Goal: Contribute content: Contribute content

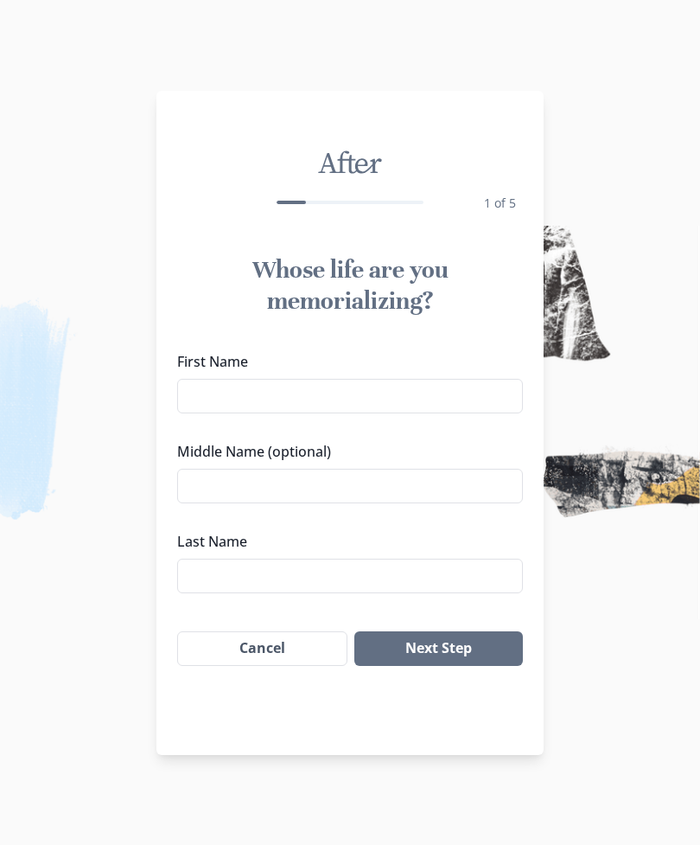
click at [395, 400] on input "First Name" at bounding box center [350, 396] width 346 height 35
type input "[PERSON_NAME]"
click at [383, 489] on input "Middle Name (optional)" at bounding box center [350, 486] width 346 height 35
type input "A"
type input "[PERSON_NAME]"
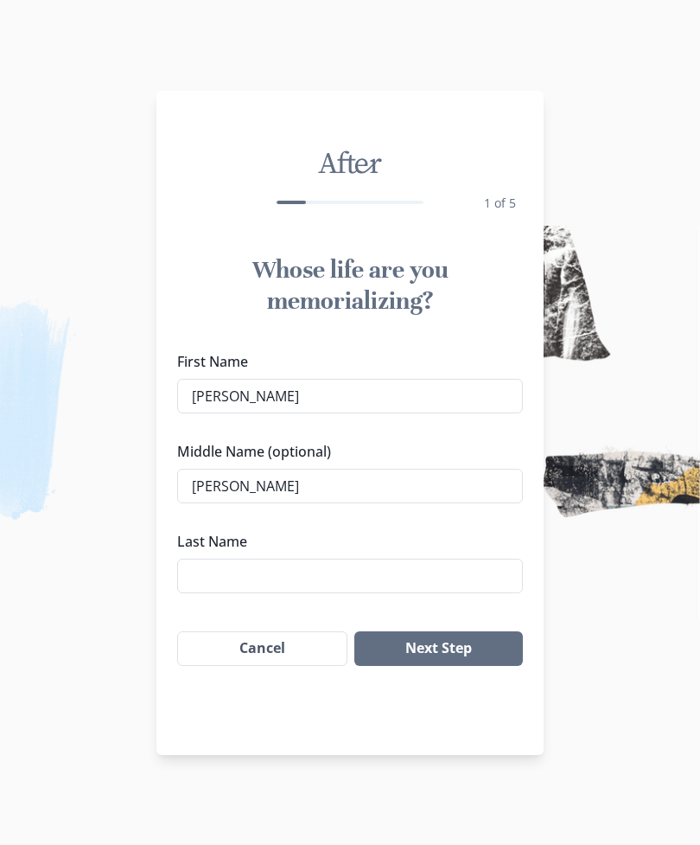
click at [470, 534] on label "Last Name" at bounding box center [345, 541] width 336 height 21
click at [470, 559] on input "Last Name" at bounding box center [350, 576] width 346 height 35
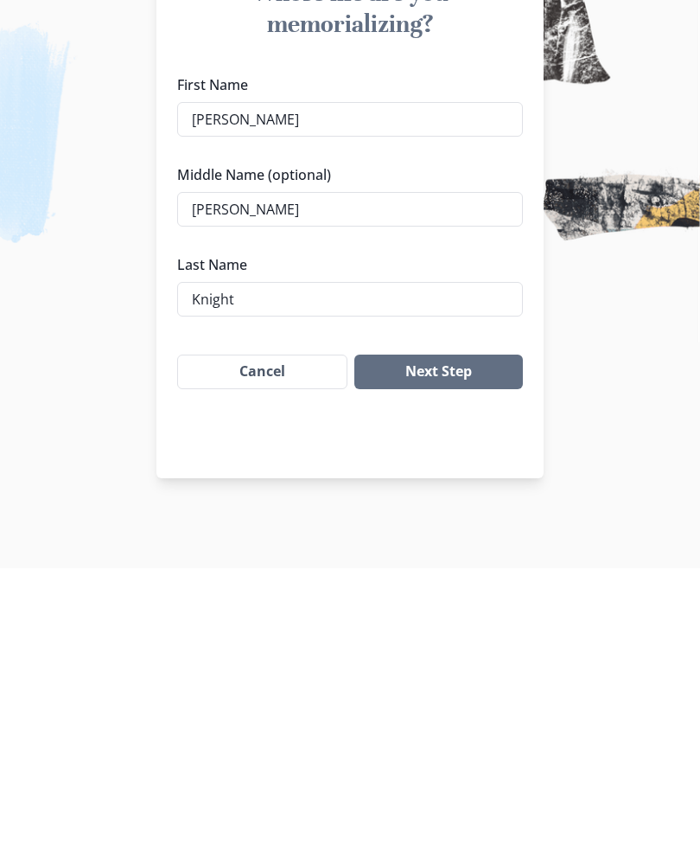
type input "Knight"
click at [470, 631] on button "Next Step" at bounding box center [439, 648] width 169 height 35
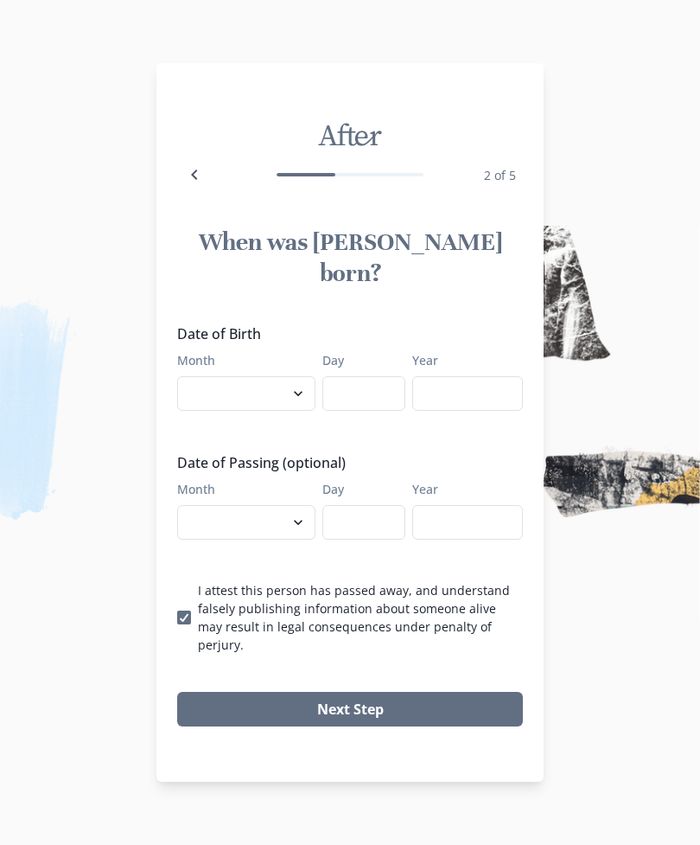
click at [275, 388] on select "January February March April May June July August September October November De…" at bounding box center [246, 393] width 138 height 35
select select "1"
click at [365, 399] on input "Day" at bounding box center [364, 393] width 83 height 35
type input "27"
click at [469, 397] on input "Year" at bounding box center [467, 393] width 111 height 35
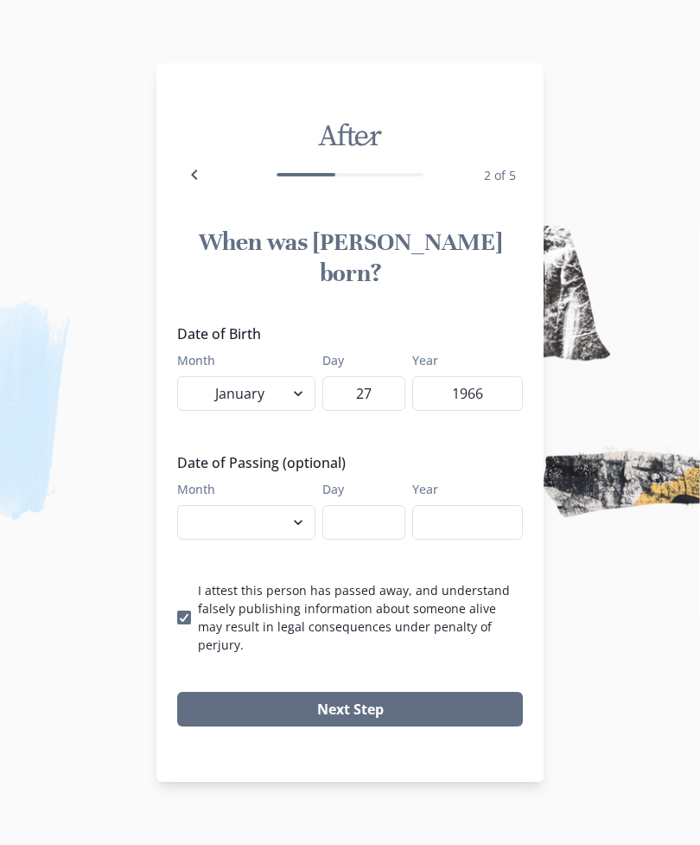
type input "1966"
click at [275, 528] on select "January February March April May June July August September October November De…" at bounding box center [246, 522] width 138 height 35
select select "8"
click at [367, 520] on input "Day" at bounding box center [364, 522] width 83 height 35
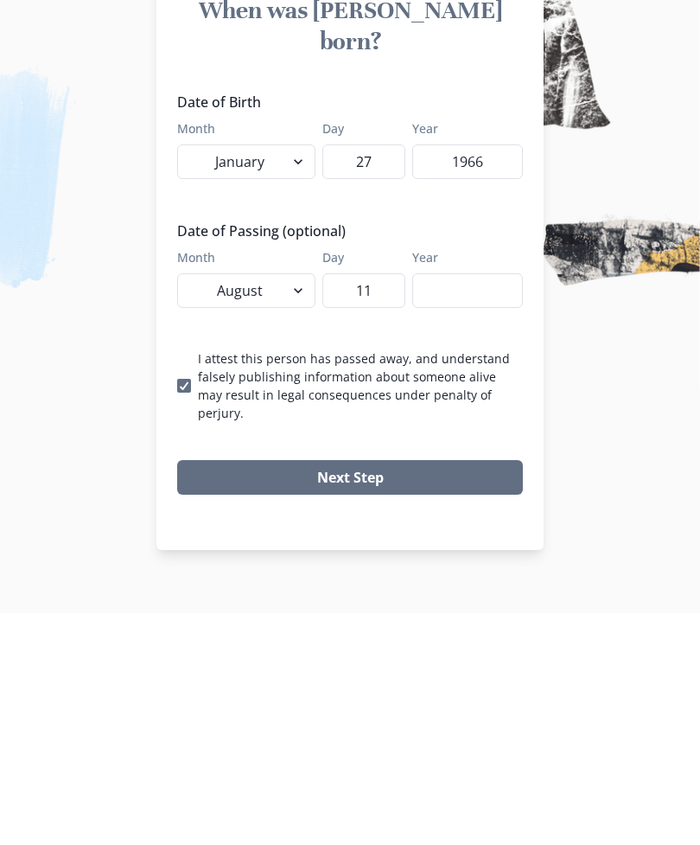
type input "11"
click at [468, 505] on input "Year" at bounding box center [467, 522] width 111 height 35
type input "2025"
click at [428, 692] on button "Next Step" at bounding box center [350, 709] width 346 height 35
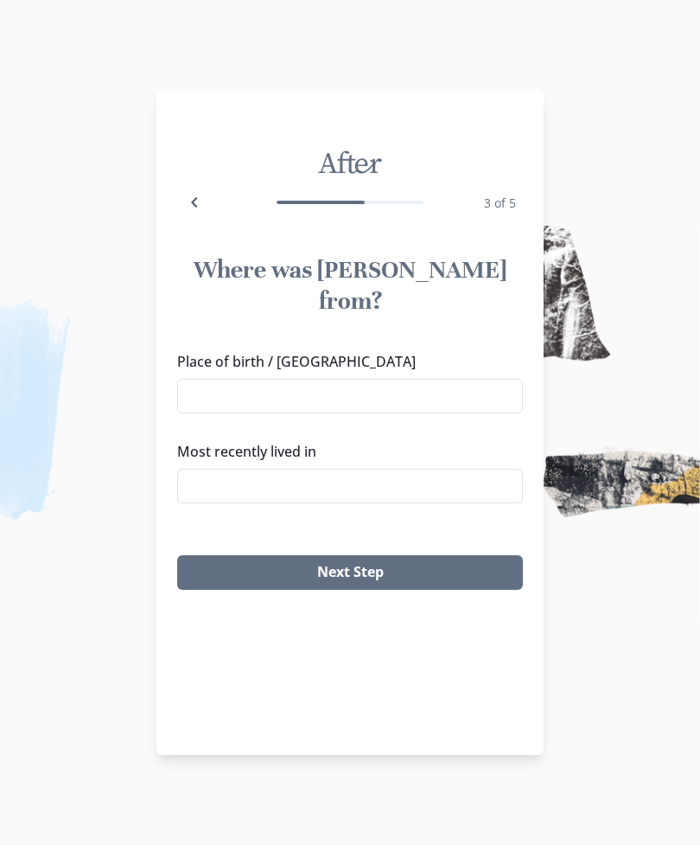
click at [425, 380] on input "Place of birth / [GEOGRAPHIC_DATA]" at bounding box center [350, 396] width 346 height 35
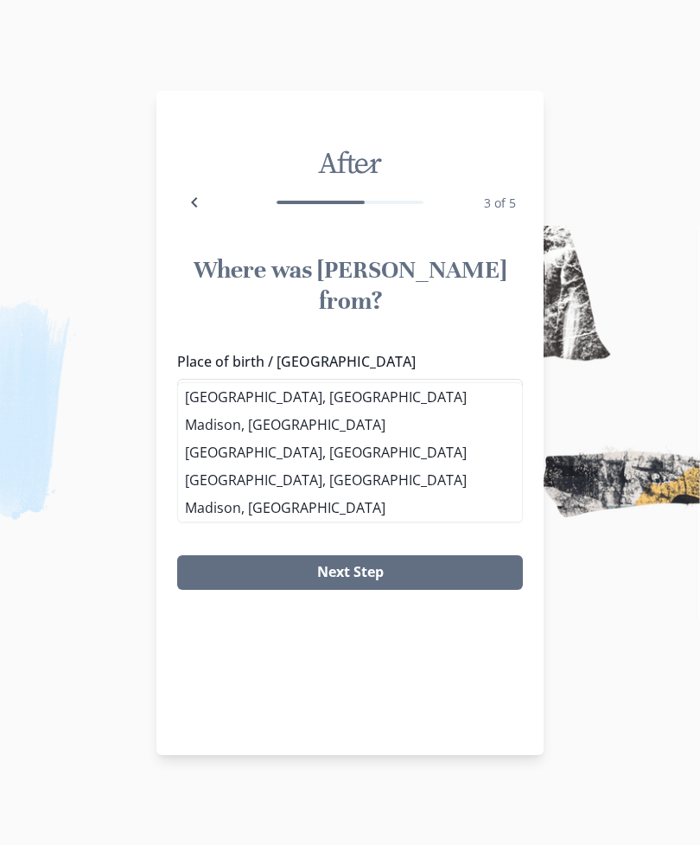
click at [298, 403] on li "[GEOGRAPHIC_DATA], [GEOGRAPHIC_DATA]" at bounding box center [350, 397] width 344 height 28
type input "[GEOGRAPHIC_DATA], [GEOGRAPHIC_DATA]"
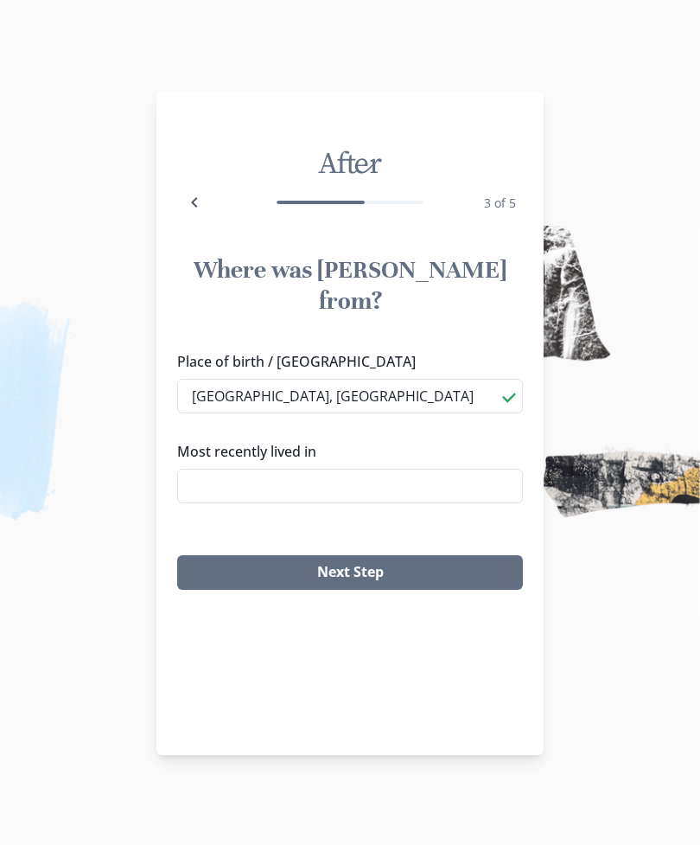
click at [325, 470] on input "Most recently lived in" at bounding box center [350, 486] width 346 height 35
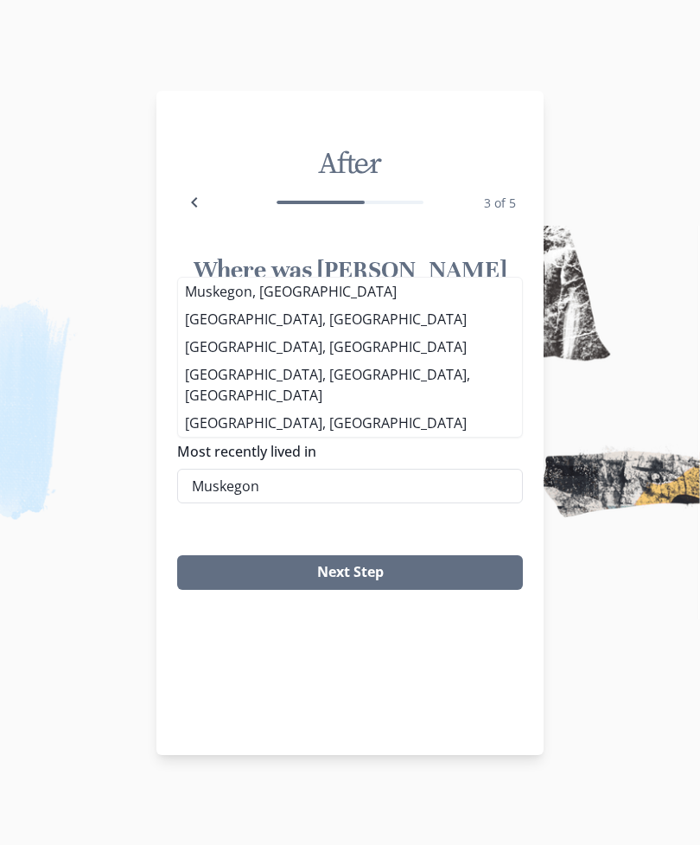
click at [330, 326] on li "[GEOGRAPHIC_DATA], [GEOGRAPHIC_DATA]" at bounding box center [350, 319] width 344 height 28
type input "[GEOGRAPHIC_DATA], [GEOGRAPHIC_DATA]"
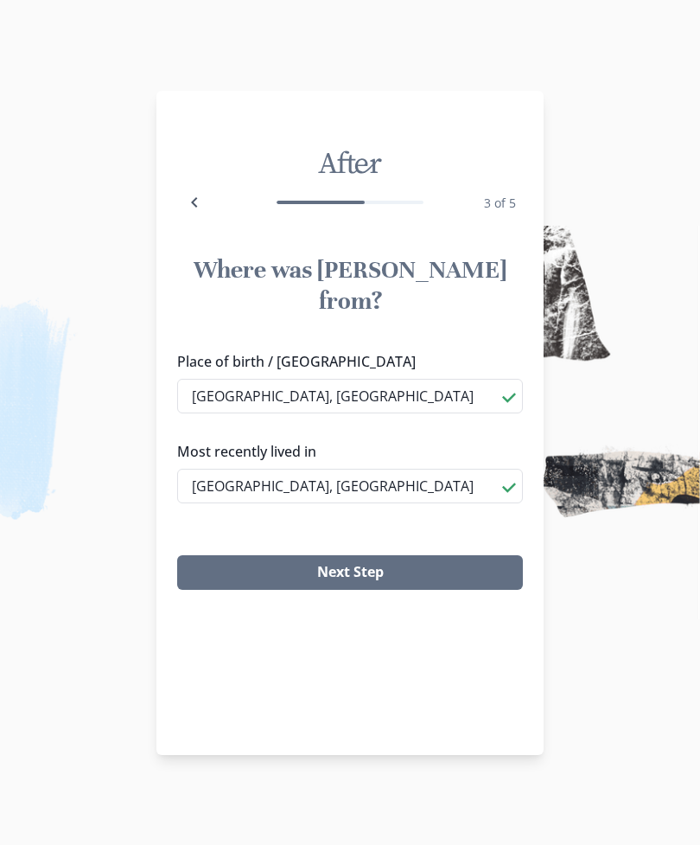
click at [460, 555] on button "Next Step" at bounding box center [350, 572] width 346 height 35
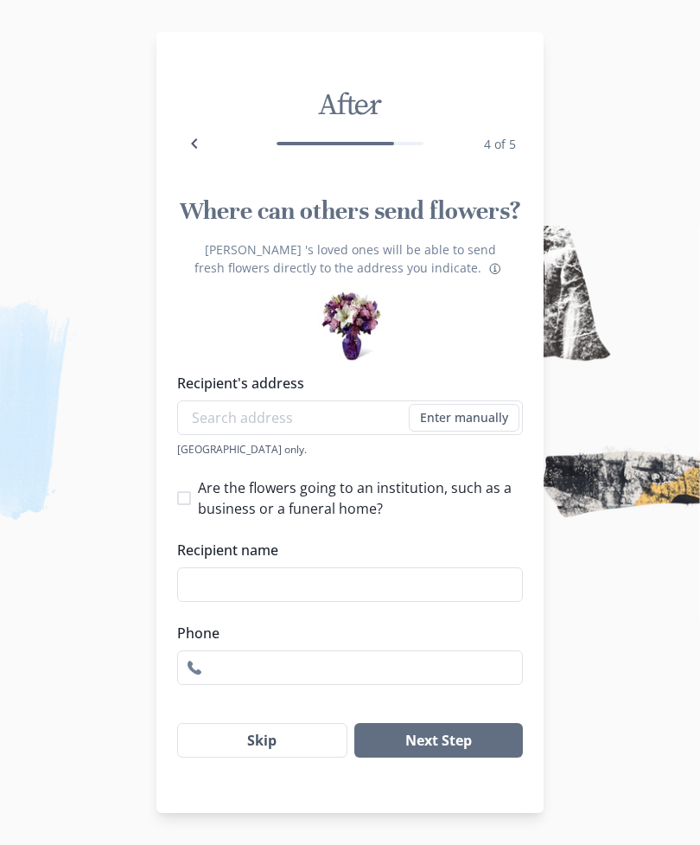
click at [343, 435] on input "Recipient's address" at bounding box center [350, 417] width 346 height 35
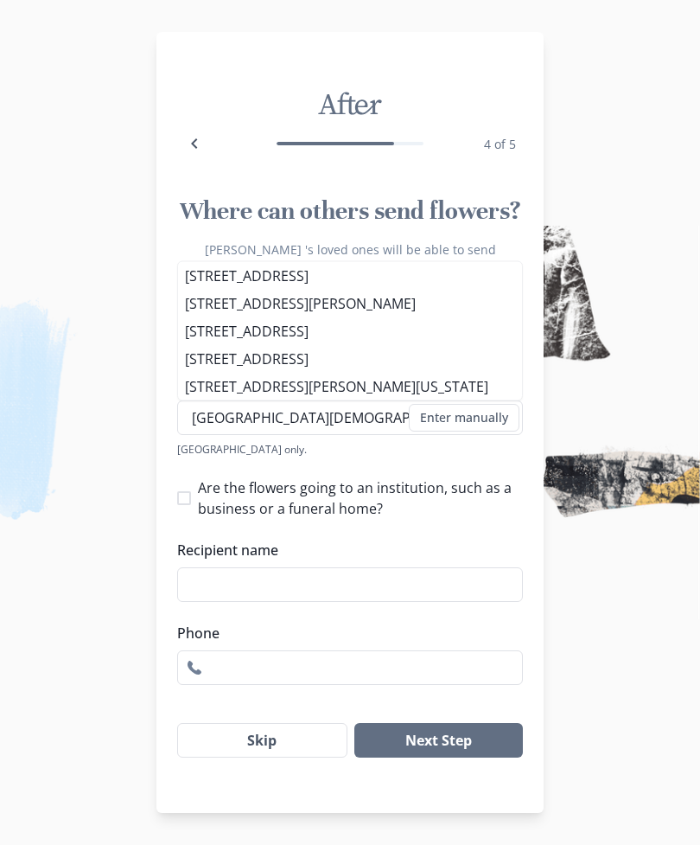
click at [429, 286] on li "[STREET_ADDRESS]" at bounding box center [350, 276] width 344 height 28
type input "[STREET_ADDRESS]"
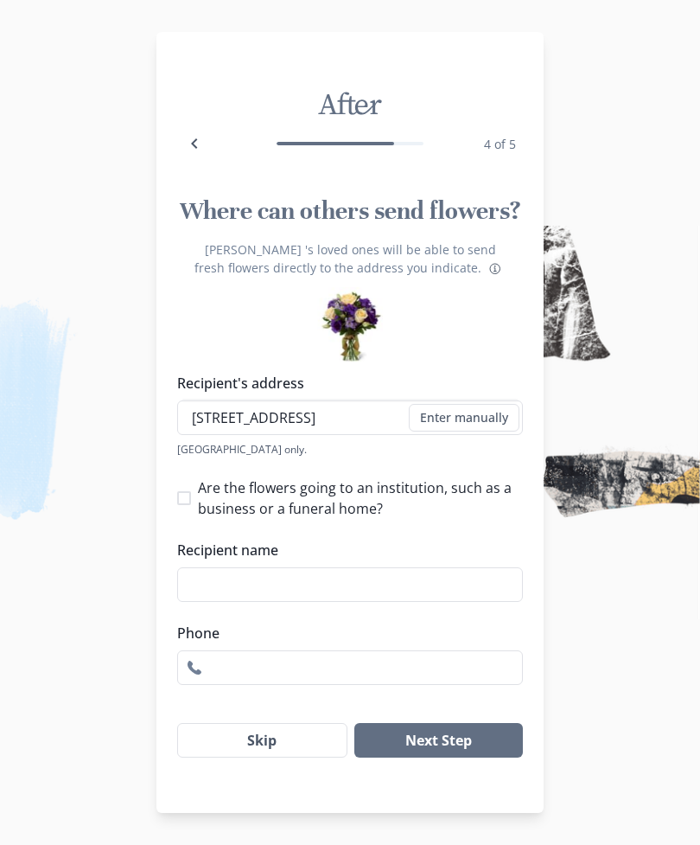
type input "1"
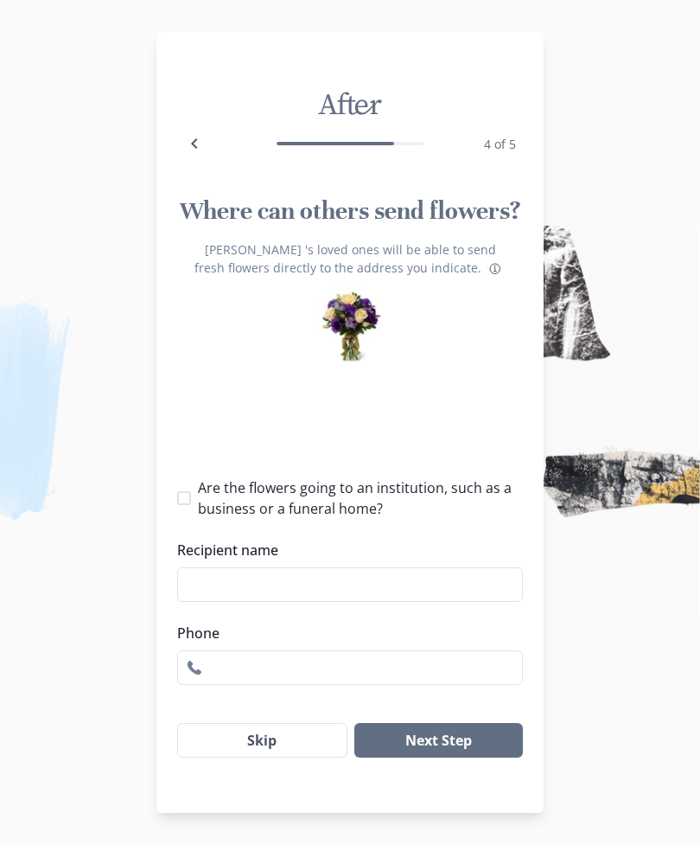
select select "MI"
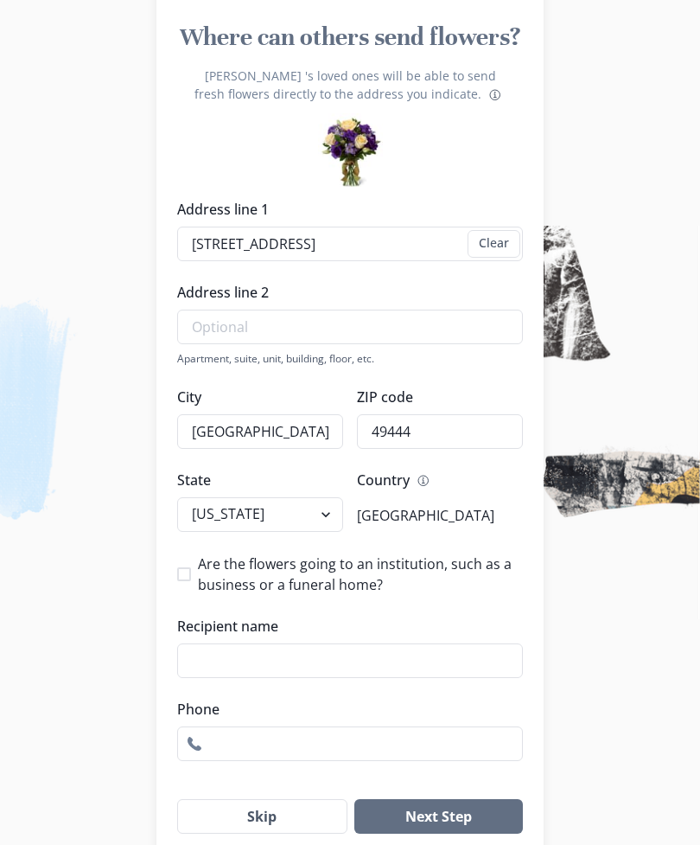
scroll to position [187, 0]
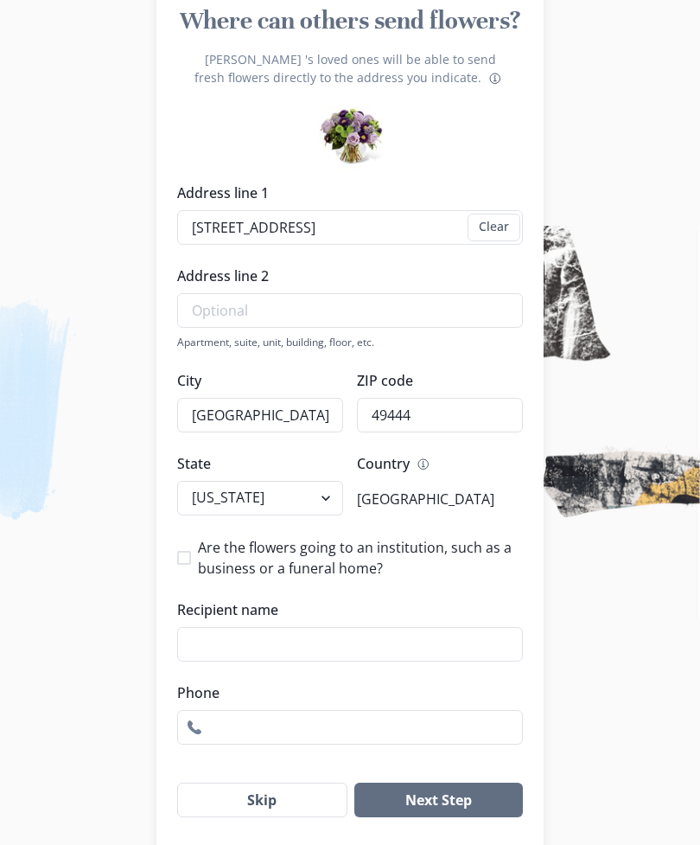
click at [189, 565] on span at bounding box center [184, 558] width 14 height 14
click at [177, 559] on input "Are the flowers going to an institution, such as a business or a funeral home?" at bounding box center [176, 558] width 1 height 1
checkbox input "true"
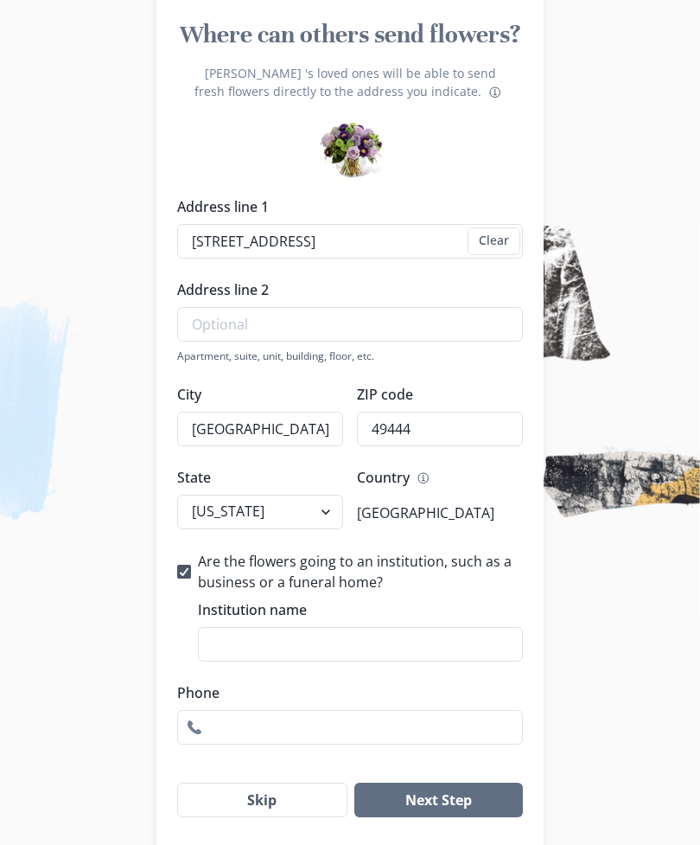
click at [403, 656] on input "Institution name" at bounding box center [360, 644] width 325 height 35
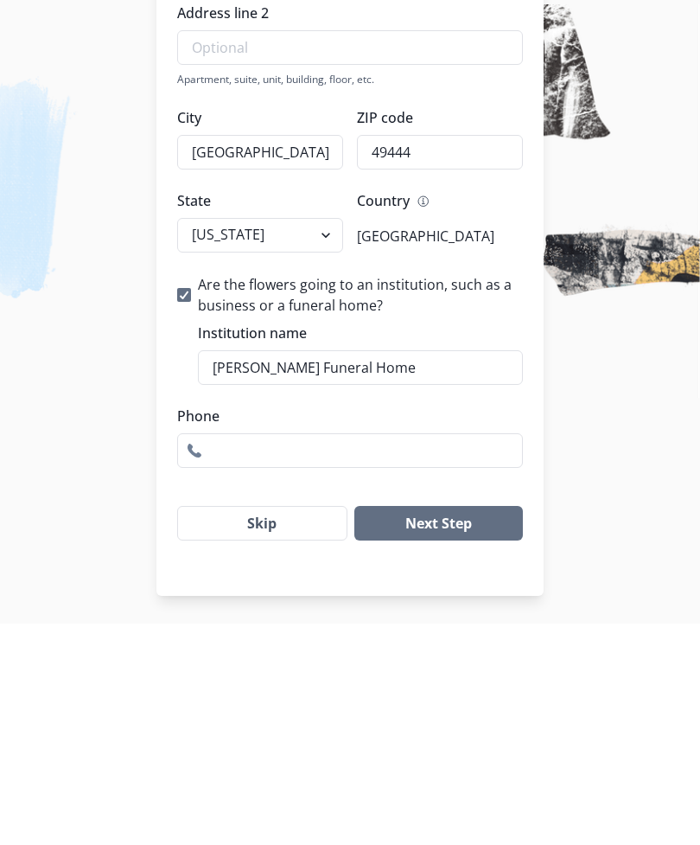
type input "[PERSON_NAME] Funeral Home"
click at [475, 727] on button "Next Step" at bounding box center [439, 744] width 169 height 35
type input "2312467611"
click at [440, 727] on button "Next Step" at bounding box center [439, 744] width 169 height 35
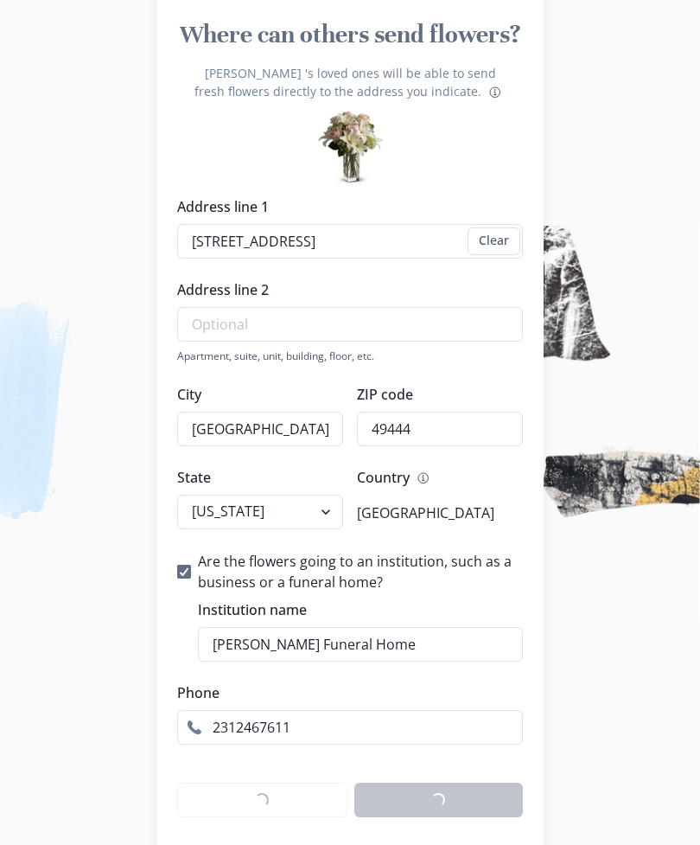
scroll to position [0, 0]
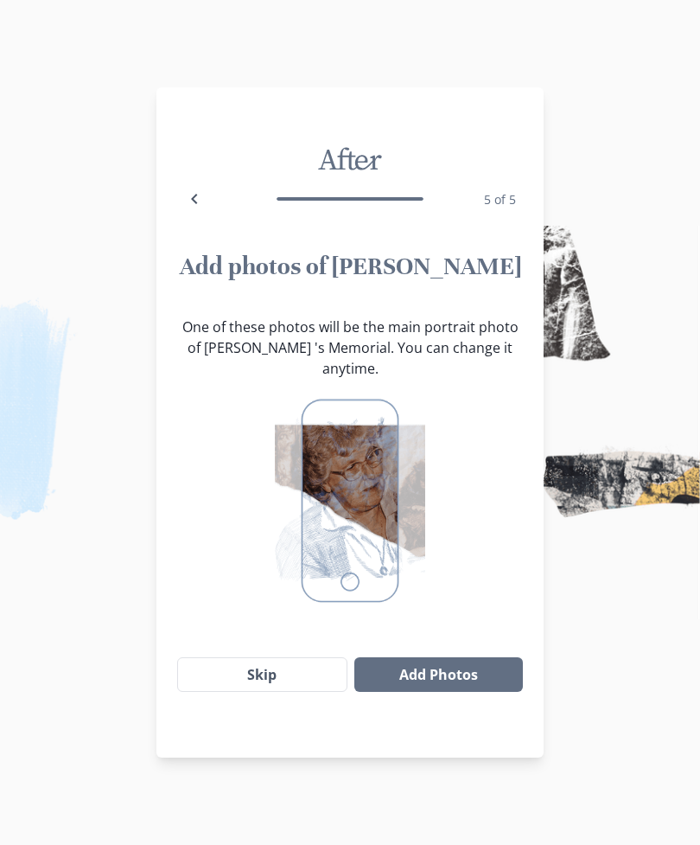
click at [302, 692] on button "Skip" at bounding box center [262, 674] width 170 height 35
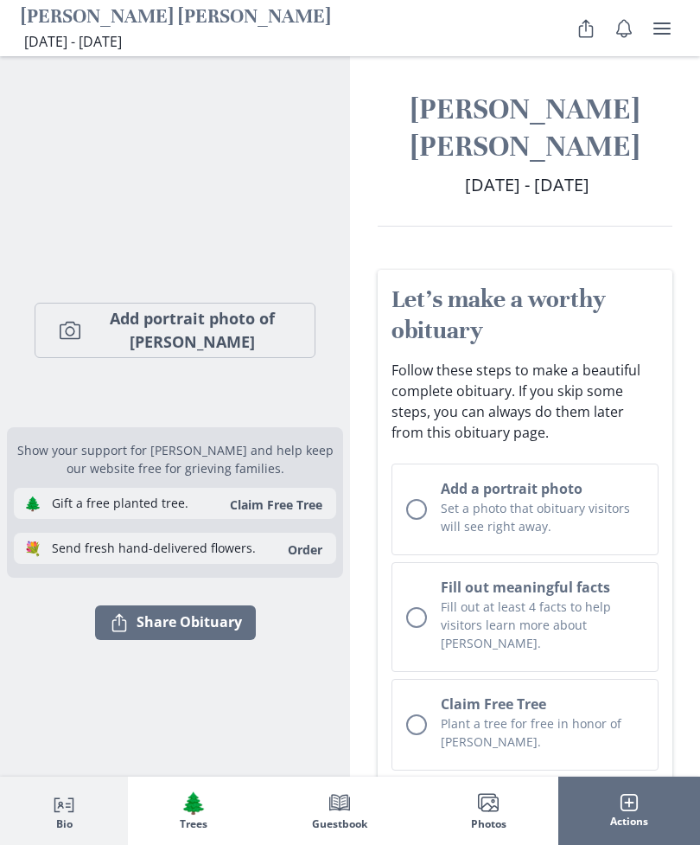
click at [98, 358] on button "Camera Add portrait photo of [PERSON_NAME]" at bounding box center [175, 330] width 281 height 55
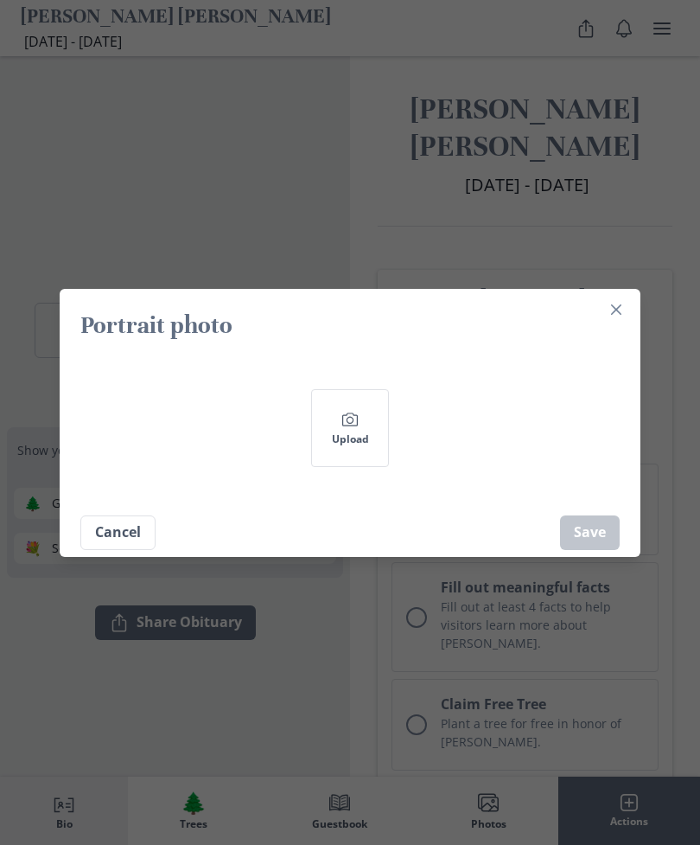
click at [350, 467] on button "Camera Upload" at bounding box center [350, 428] width 78 height 78
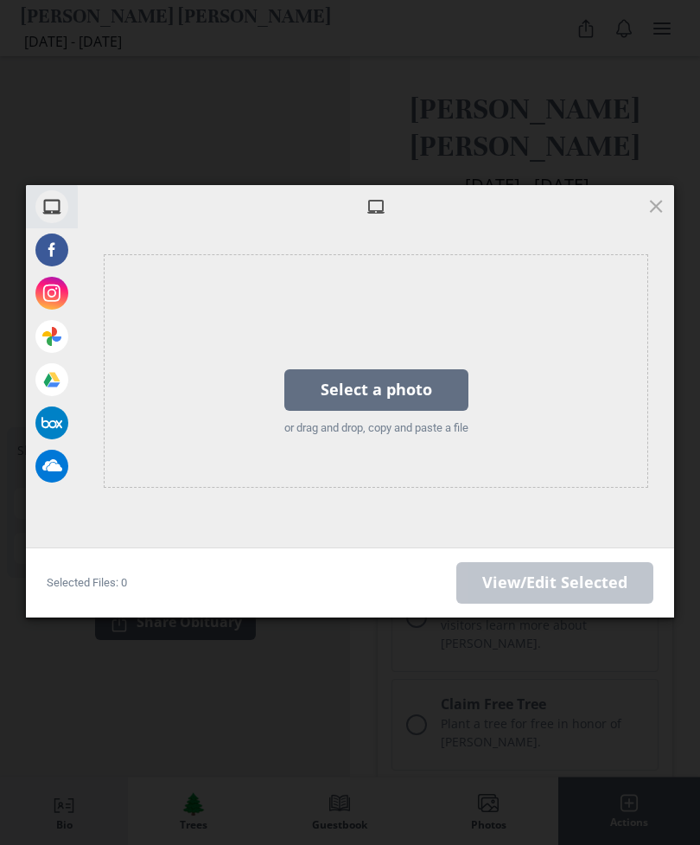
click at [56, 353] on span at bounding box center [51, 336] width 33 height 33
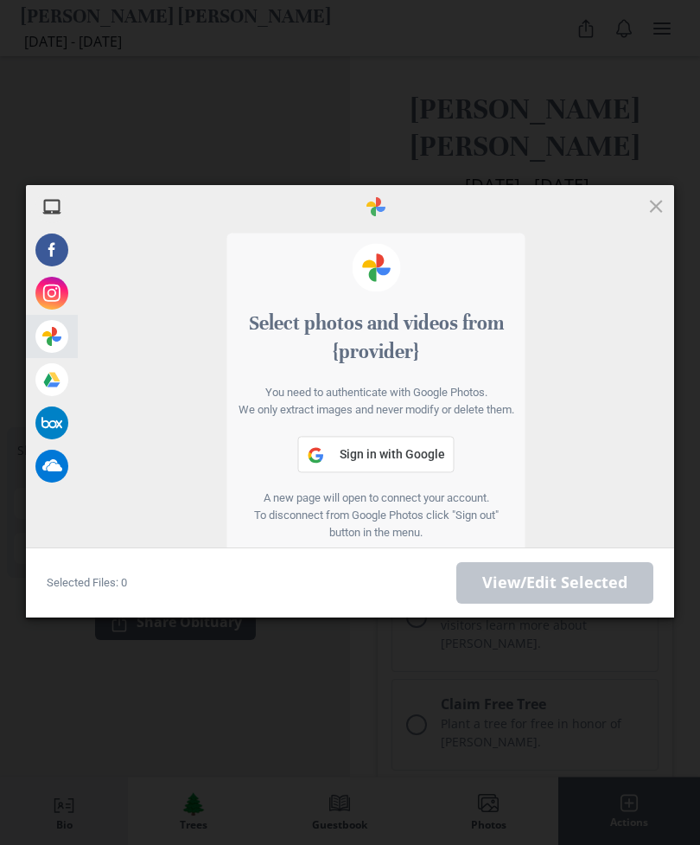
click at [154, 358] on div "Google Photos" at bounding box center [130, 336] width 208 height 43
click at [422, 461] on span "Sign in with Google" at bounding box center [392, 454] width 105 height 14
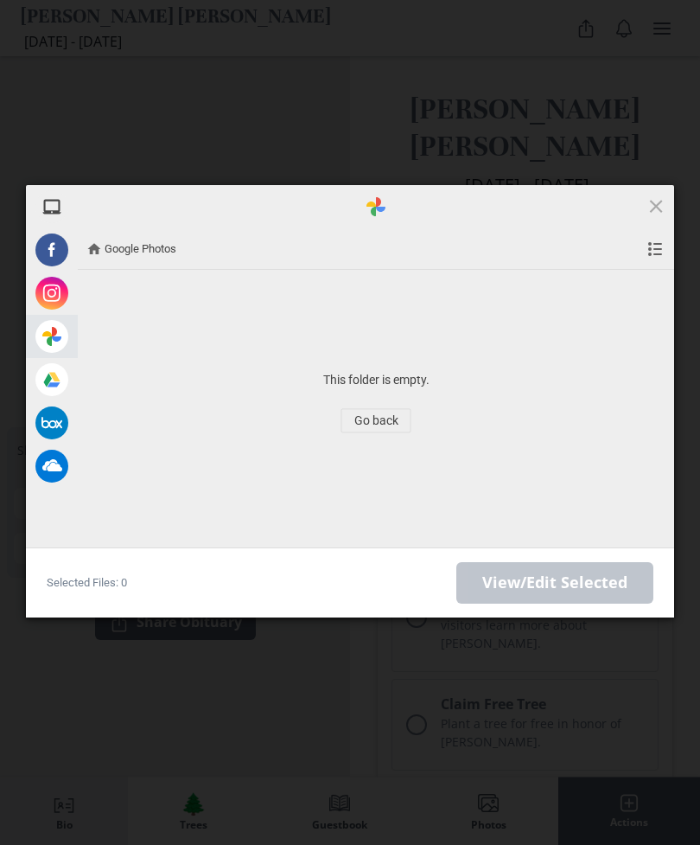
click at [395, 424] on span "Go back" at bounding box center [377, 421] width 70 height 24
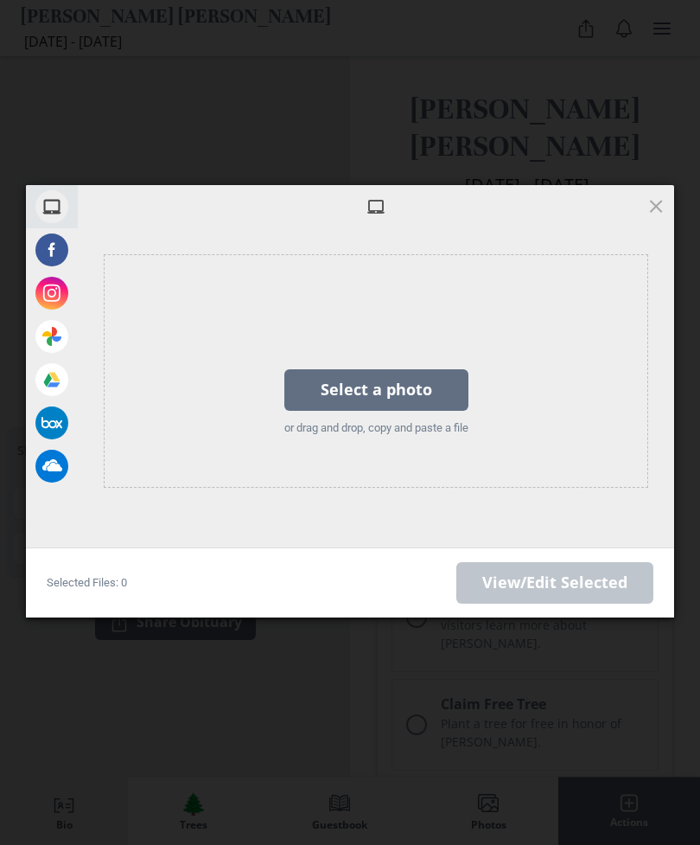
click at [444, 394] on div "Select a photo" at bounding box center [376, 390] width 184 height 42
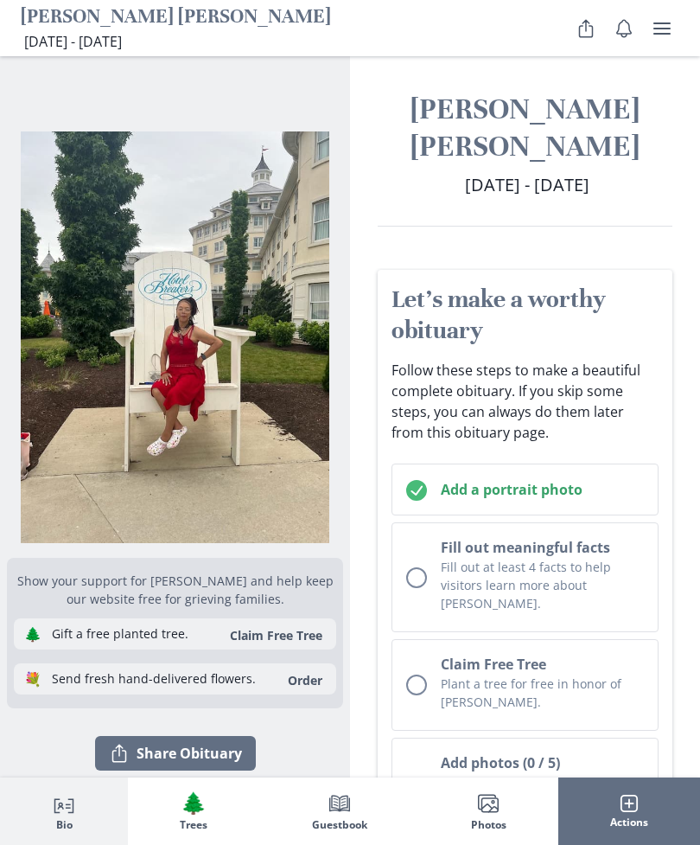
click at [593, 587] on p "Fill out at least 4 facts to help visitors learn more about [PERSON_NAME]." at bounding box center [542, 585] width 203 height 54
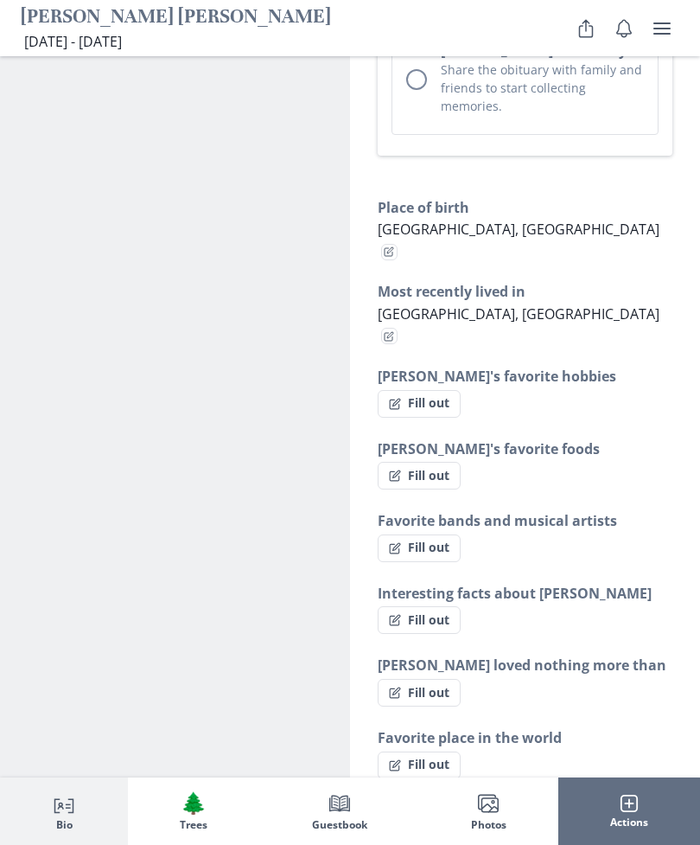
scroll to position [1397, 0]
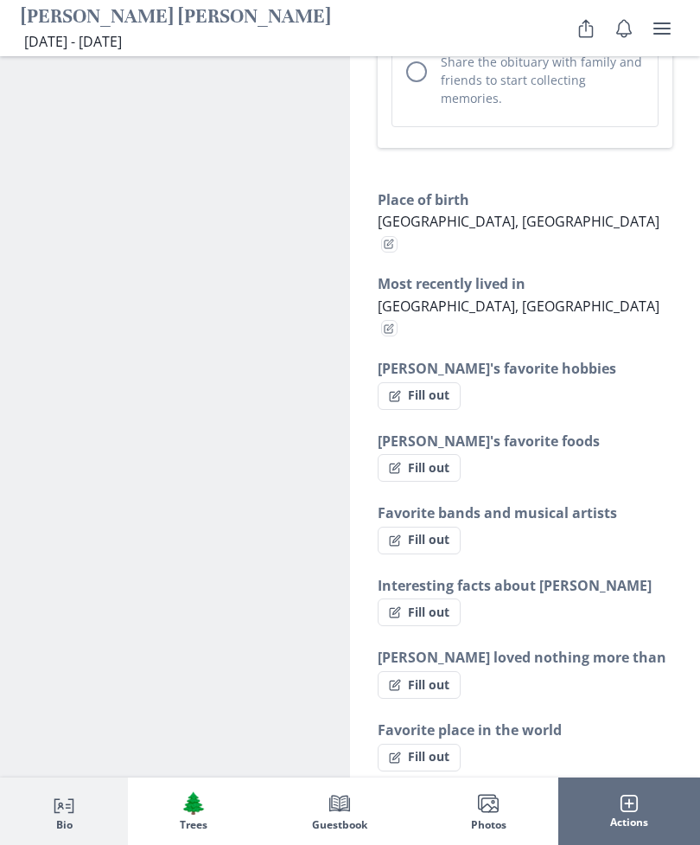
click at [422, 382] on button "Fill out" at bounding box center [419, 396] width 83 height 28
select select "[PERSON_NAME]'s favorite hobbies"
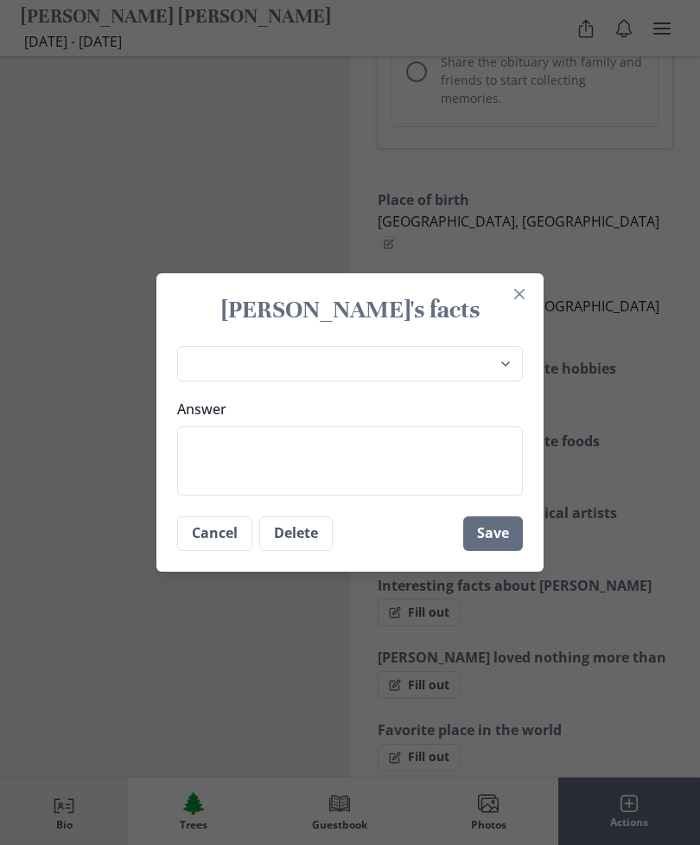
click at [407, 464] on textarea "Answer" at bounding box center [350, 460] width 346 height 69
type textarea "G"
type textarea "x"
type textarea "Ga"
type textarea "x"
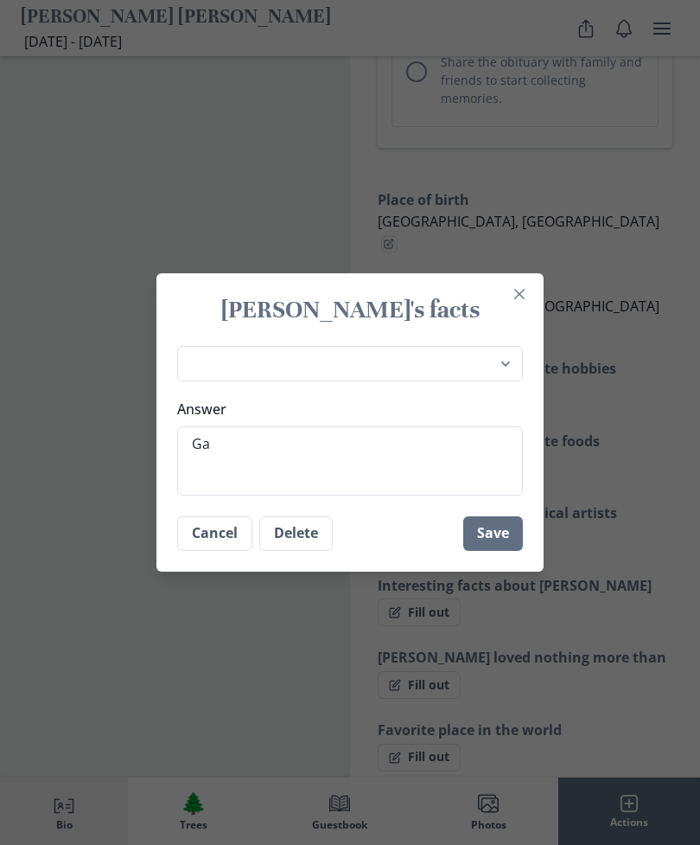
type textarea "Gar"
type textarea "x"
type textarea "Gard"
type textarea "x"
type textarea "Garde"
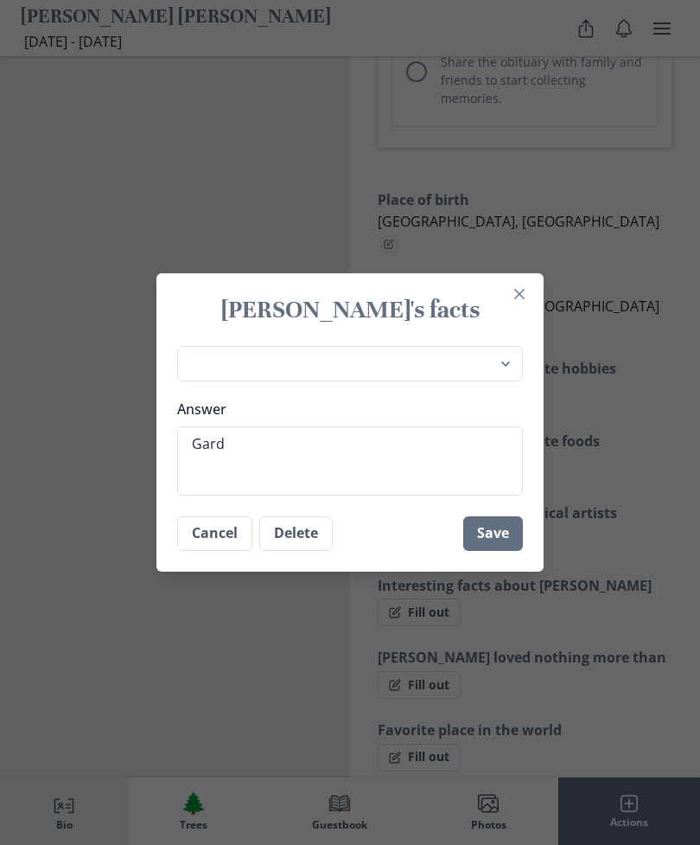
type textarea "x"
type textarea "Garden"
type textarea "x"
type textarea "Gardening"
type textarea "x"
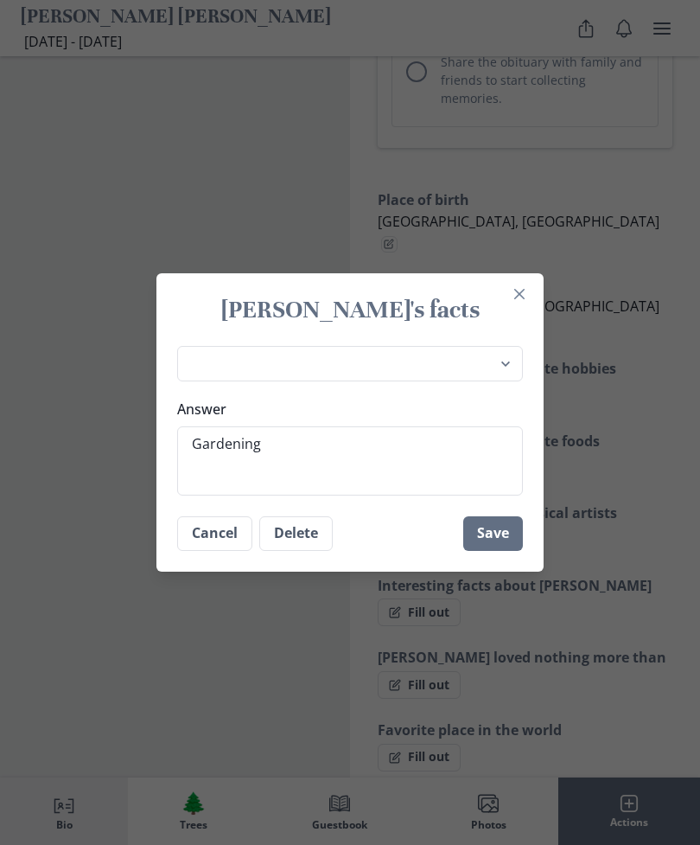
type textarea "Gardening"
type textarea "x"
type textarea "Gardening"
type textarea "x"
type textarea "Gardening C"
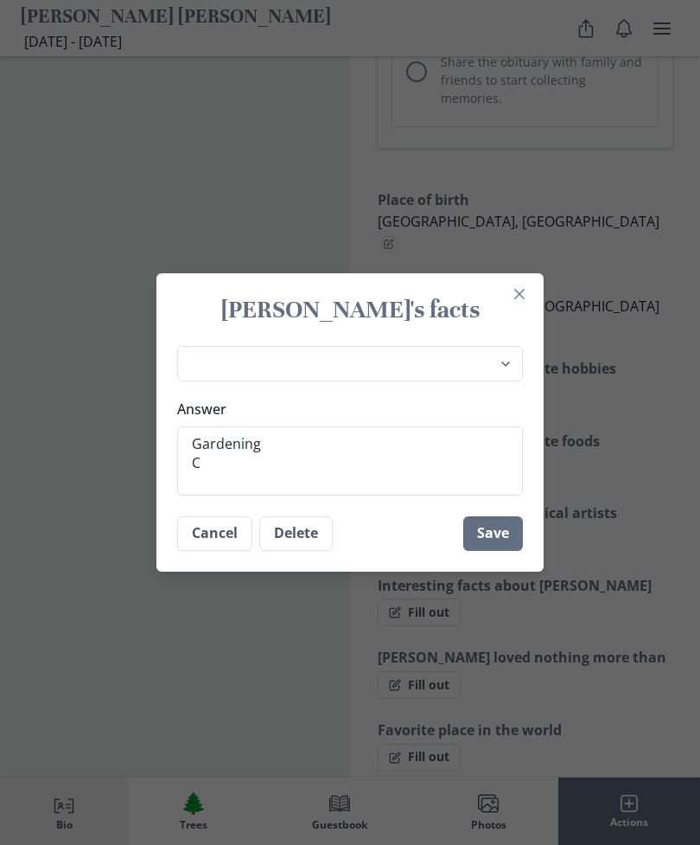
type textarea "x"
type textarea "Gardening Co"
type textarea "x"
type textarea "Gardening Coo"
type textarea "x"
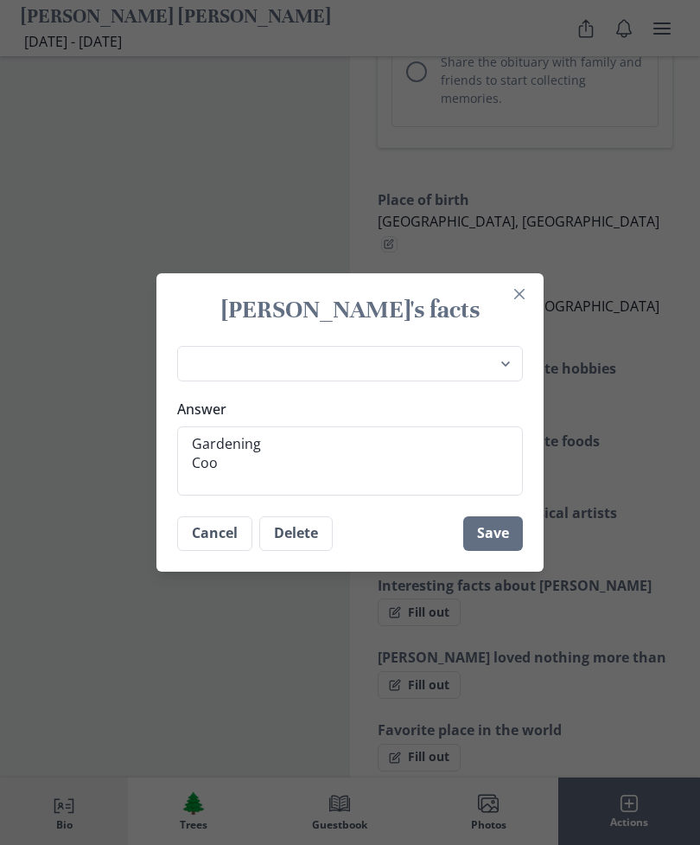
type textarea "Gardening Cook"
type textarea "x"
type textarea "Gardening Cooking"
type textarea "x"
type textarea "Gardening Cooking"
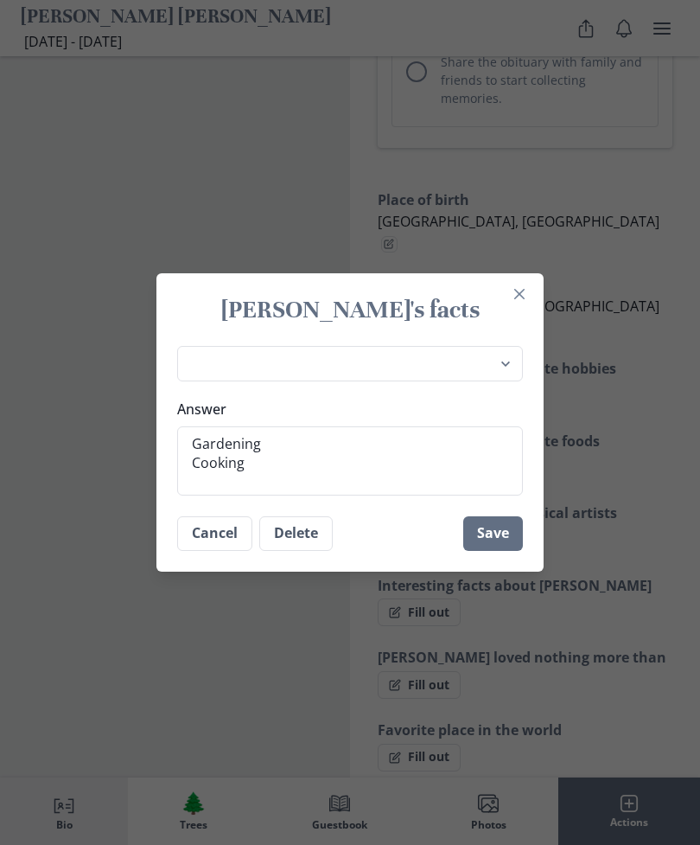
type textarea "x"
type textarea "Gardening Cooking a"
type textarea "x"
type textarea "Gardening Cooking an"
type textarea "x"
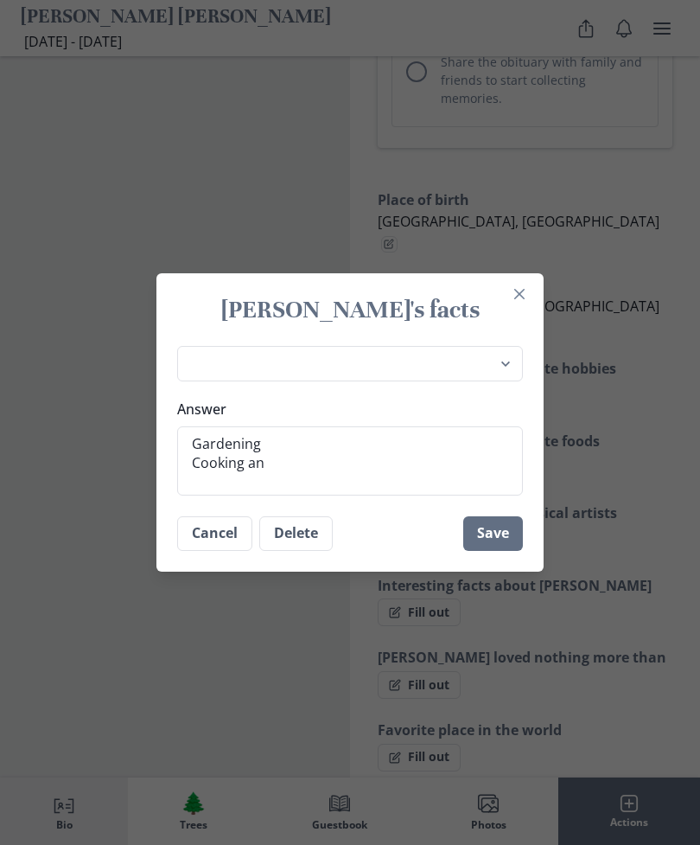
type textarea "Gardening Cooking and"
type textarea "x"
type textarea "Gardening Cooking and"
type textarea "x"
type textarea "Gardening Cooking and C"
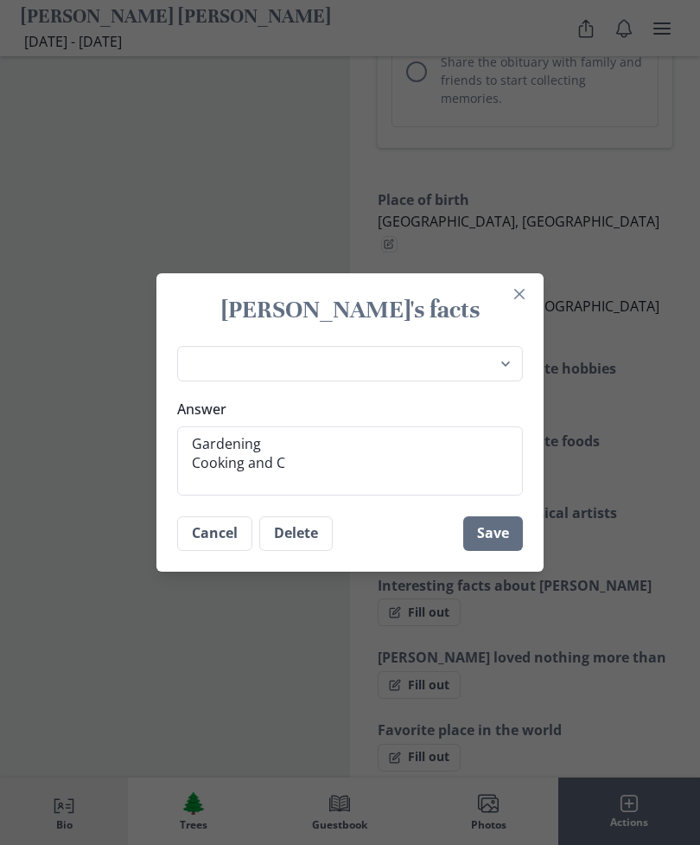
type textarea "x"
type textarea "Gardening Cooking and Cl"
type textarea "x"
type textarea "Gardening Cooking and Cle"
type textarea "x"
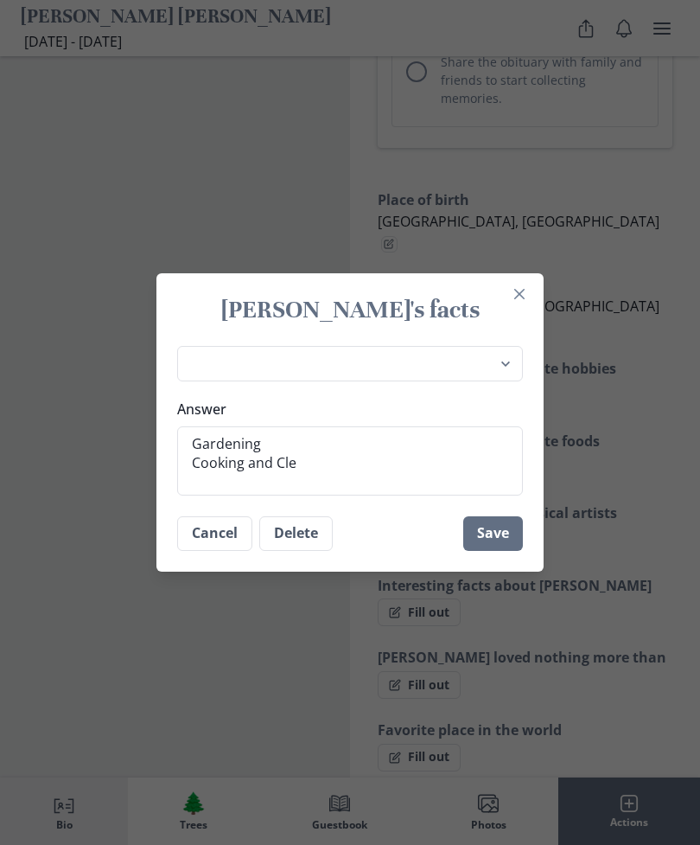
type textarea "Gardening Cooking and Cleaning"
type textarea "x"
type textarea "Gardening Cooking and Cleaning"
type textarea "x"
type textarea "Gardening Cooking and Cleaning"
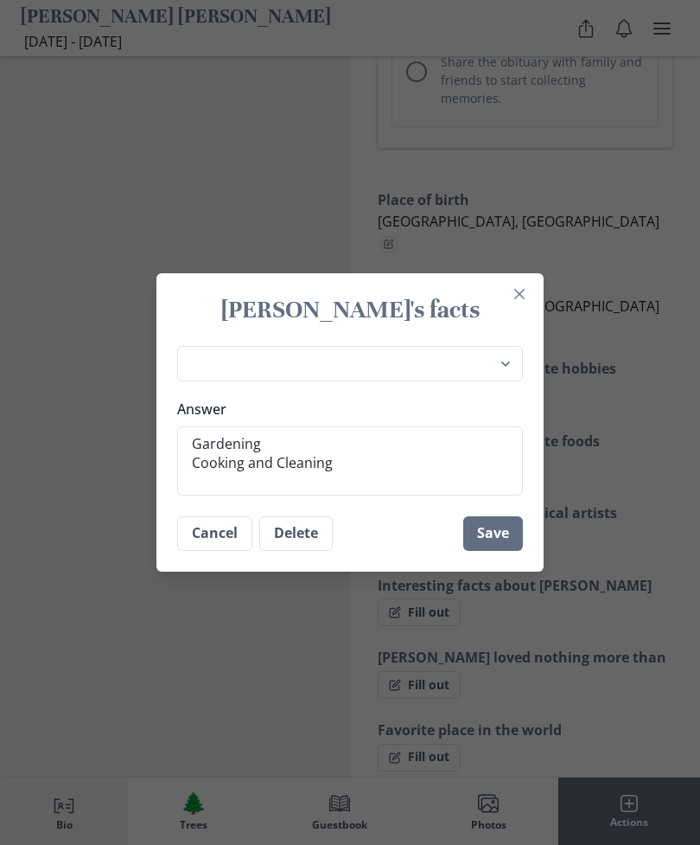
type textarea "x"
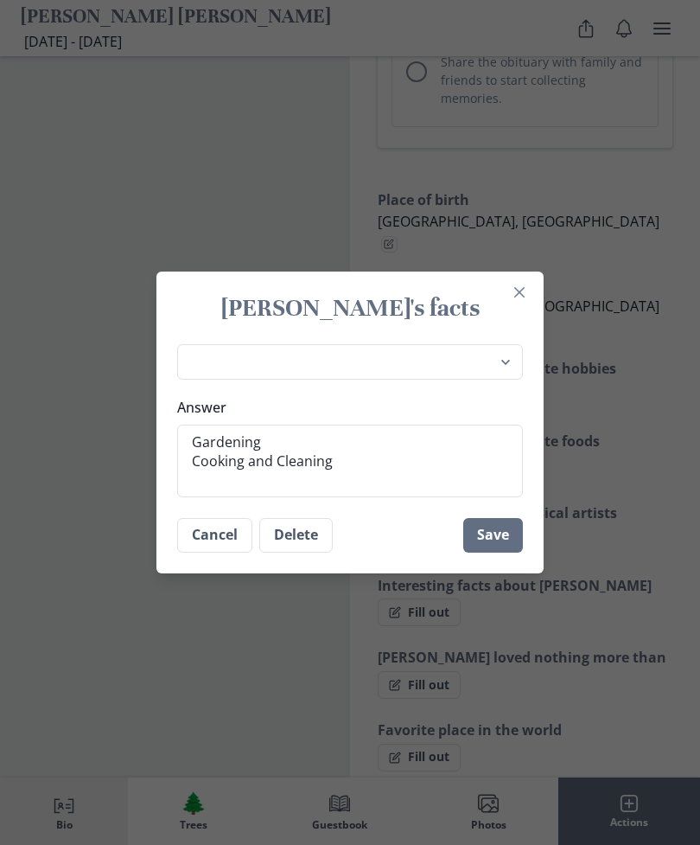
type textarea "Gardening Cooking and Cleaning S"
type textarea "x"
type textarea "Gardening Cooking and Cleaning Si"
type textarea "x"
type textarea "Gardening Cooking and Cleaning Sin"
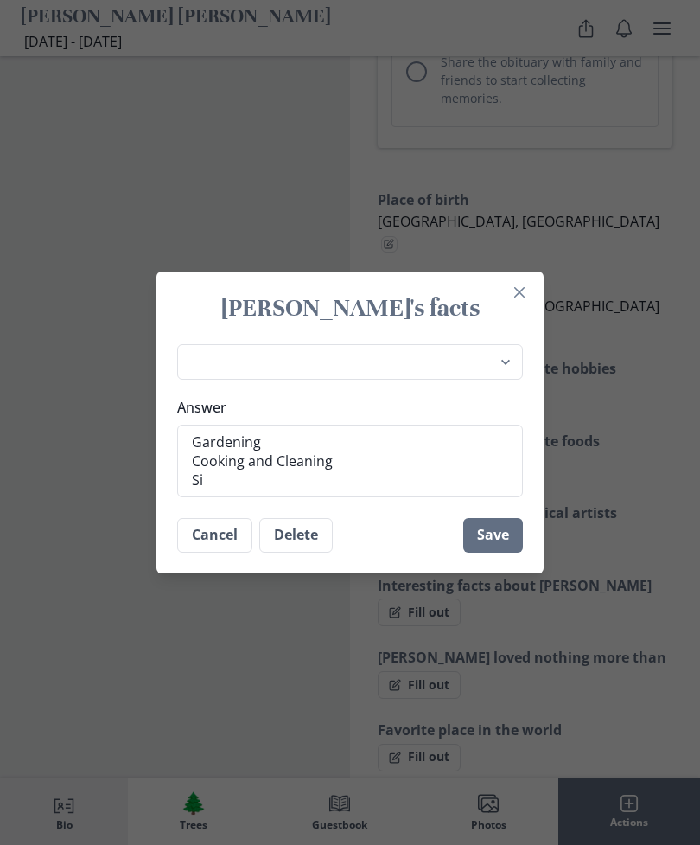
type textarea "x"
type textarea "Gardening Cooking and Cleaning Sing"
type textarea "x"
type textarea "Gardening Cooking and Cleaning Singu"
type textarea "x"
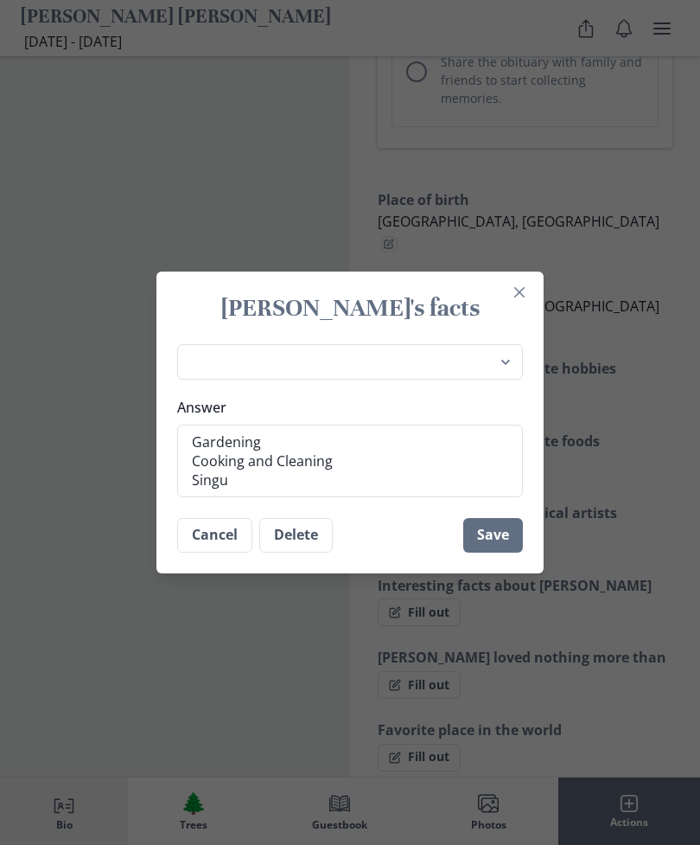
type textarea "Gardening Cooking and Cleaning [GEOGRAPHIC_DATA]"
type textarea "x"
type textarea "Gardening Cooking and Cleaning Singung"
type textarea "x"
type textarea "Gardening Cooking and Cleaning Singing"
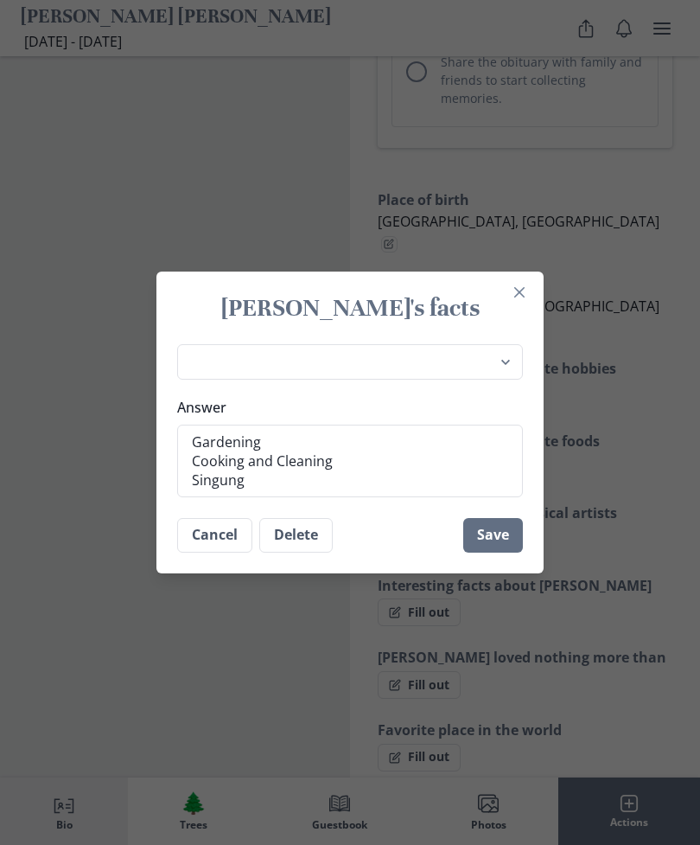
type textarea "x"
type textarea "Gardening Cooking and Cleaning Singing"
type textarea "x"
type textarea "Gardening Cooking and Cleaning Singing"
type textarea "x"
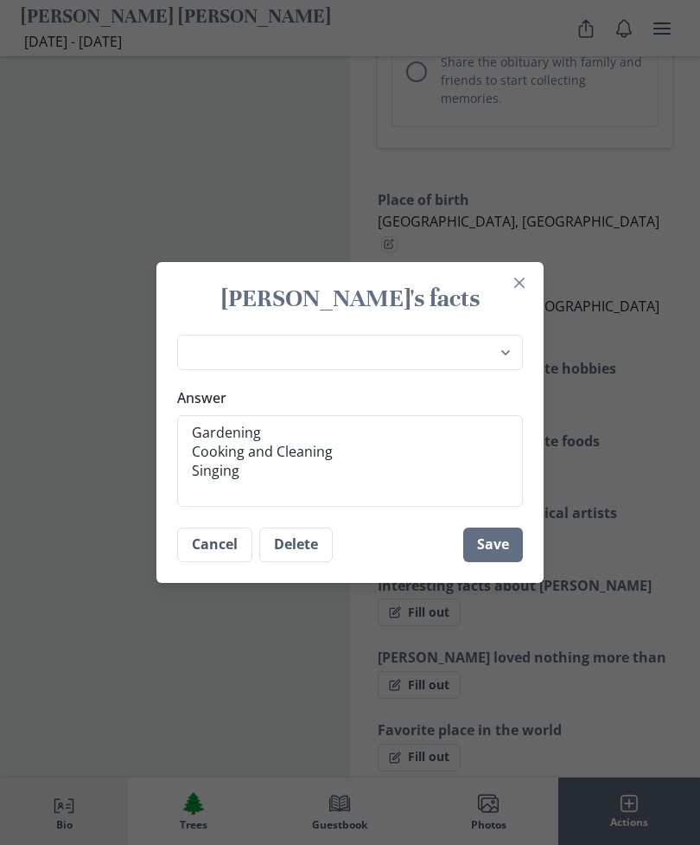
click at [279, 481] on textarea "Gardening Cooking and Cleaning Singing" at bounding box center [350, 461] width 346 height 92
type textarea "Gardening Cooking and Cleaning Singing a"
type textarea "x"
type textarea "Gardening Cooking and Cleaning Singing an"
type textarea "x"
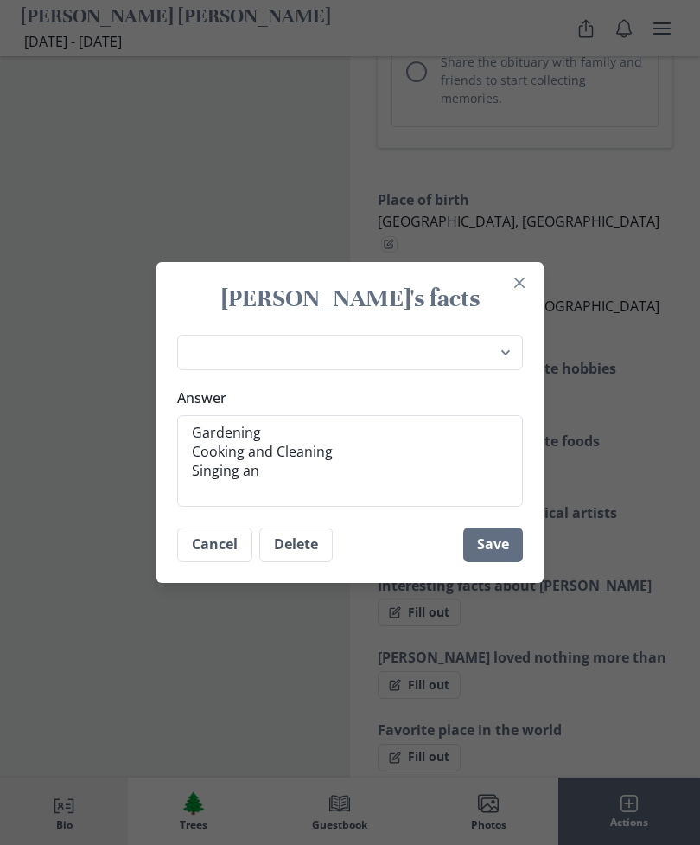
type textarea "Gardening Cooking and Cleaning Singing ans"
type textarea "x"
type textarea "Gardening Cooking and Cleaning Singing and"
type textarea "x"
type textarea "Gardening Cooking and Cleaning Singing and"
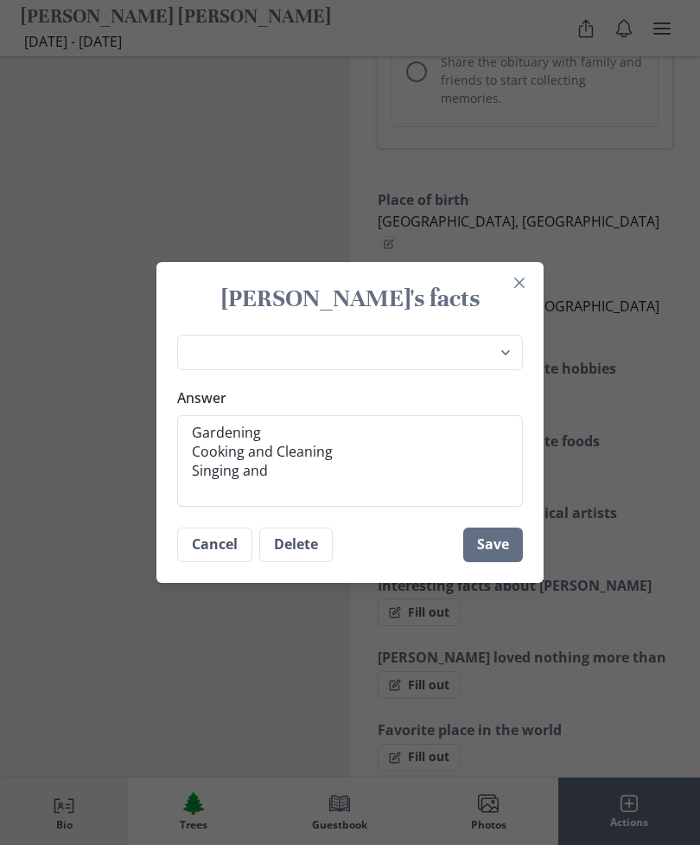
type textarea "x"
type textarea "Gardening Cooking and Cleaning Singing and D"
type textarea "x"
type textarea "Gardening Cooking and Cleaning Singing and Da"
type textarea "x"
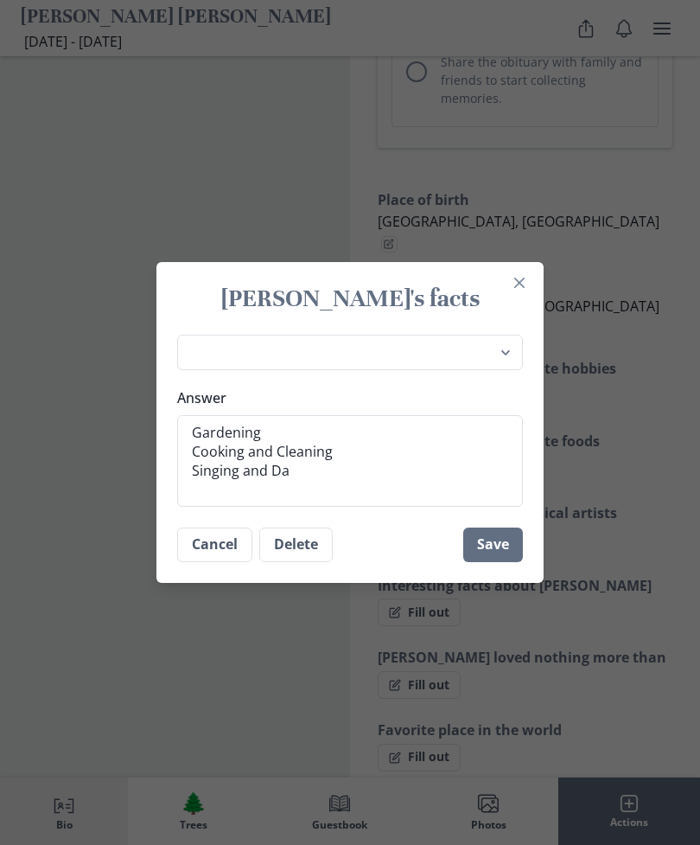
type textarea "Gardening Cooking and Cleaning Singing and [PERSON_NAME]"
type textarea "x"
type textarea "Gardening Cooking and Cleaning Singing and Danc"
type textarea "x"
type textarea "Gardening Cooking and Cleaning Singing and Danci"
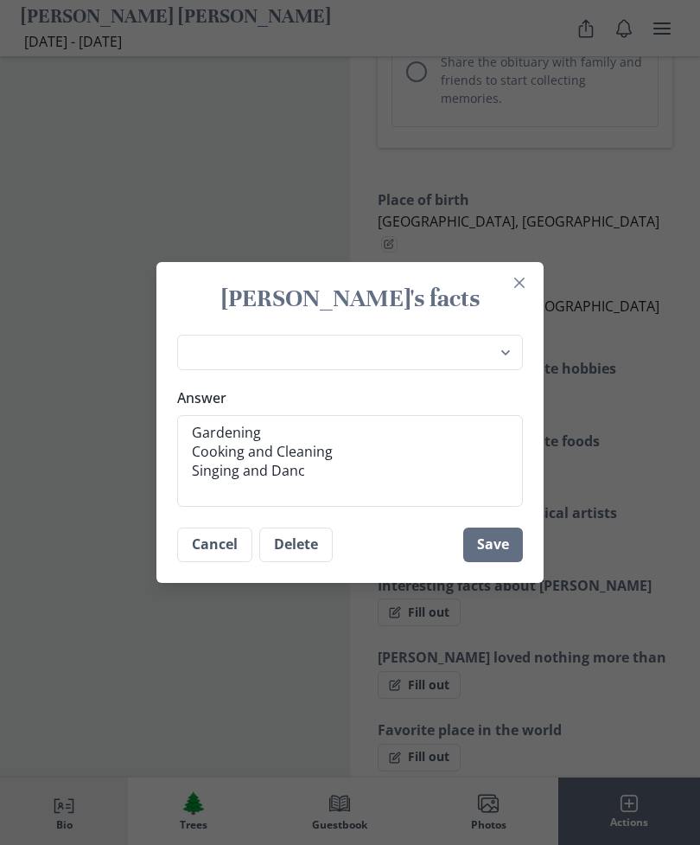
type textarea "x"
type textarea "Gardening Cooking and Cleaning Singing and Dancin"
type textarea "x"
type textarea "Gardening Cooking and Cleaning Singing and Dancing"
type textarea "x"
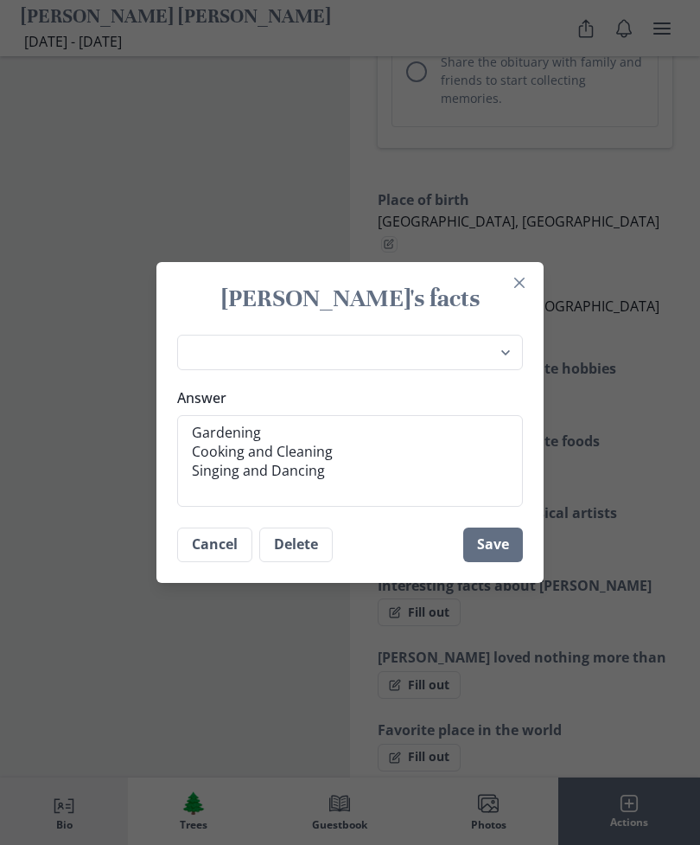
type textarea "Gardening Cooking and Cleaning Singing and Dancing"
type textarea "x"
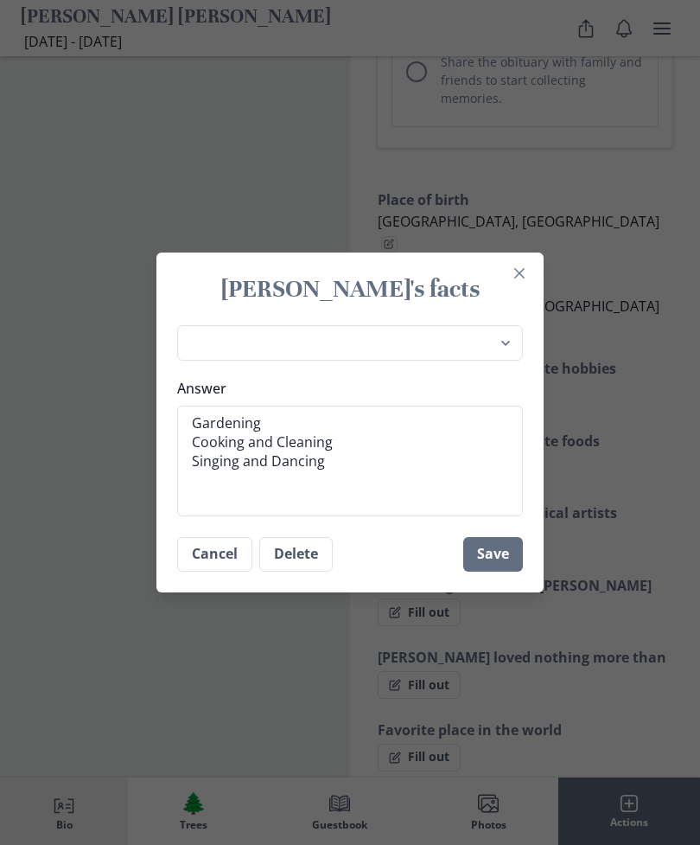
type textarea "Gardening Cooking and Cleaning Singing and Dancing"
click at [502, 545] on button "Save" at bounding box center [493, 554] width 60 height 35
type textarea "x"
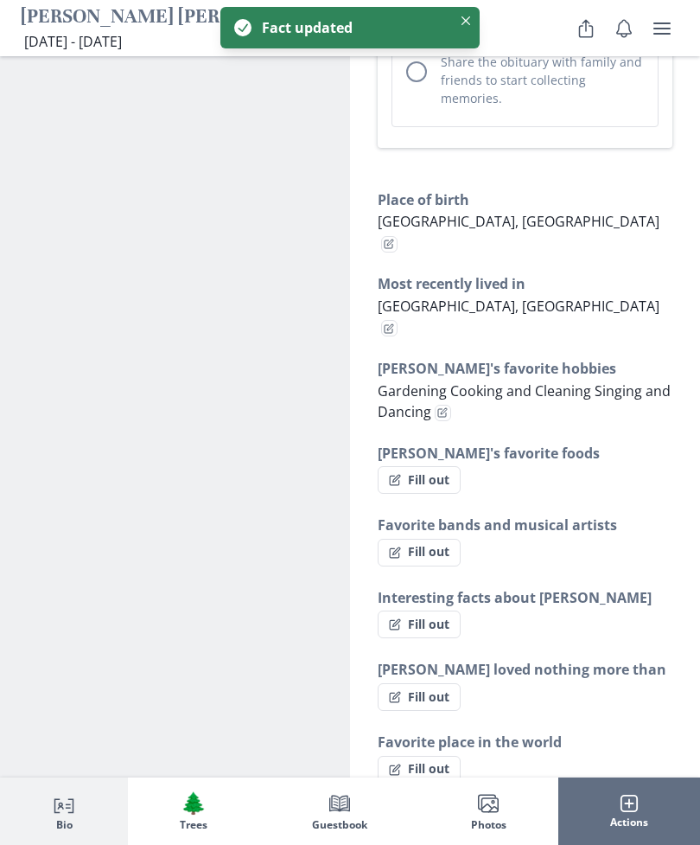
click at [434, 466] on button "Fill out" at bounding box center [419, 480] width 83 height 28
select select "[PERSON_NAME]'s favorite foods"
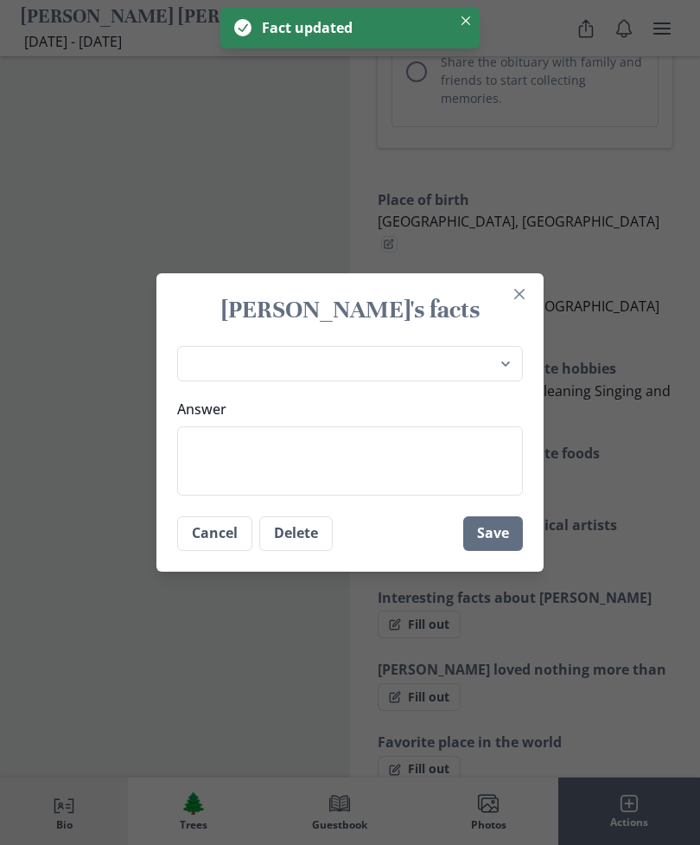
click at [400, 463] on textarea "Answer" at bounding box center [350, 460] width 346 height 69
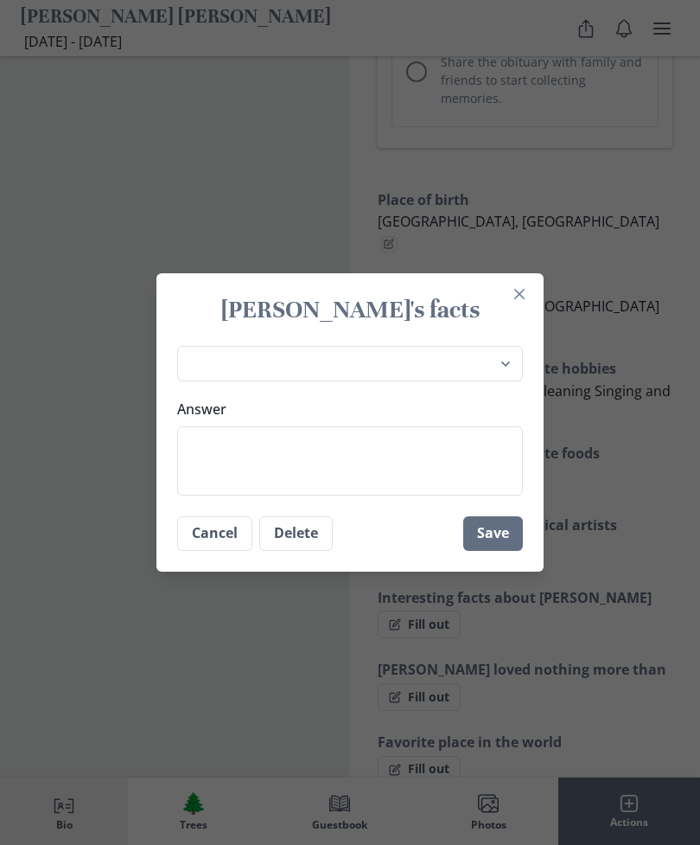
type textarea "x"
type textarea "G"
type textarea "x"
type textarea "Gre"
type textarea "x"
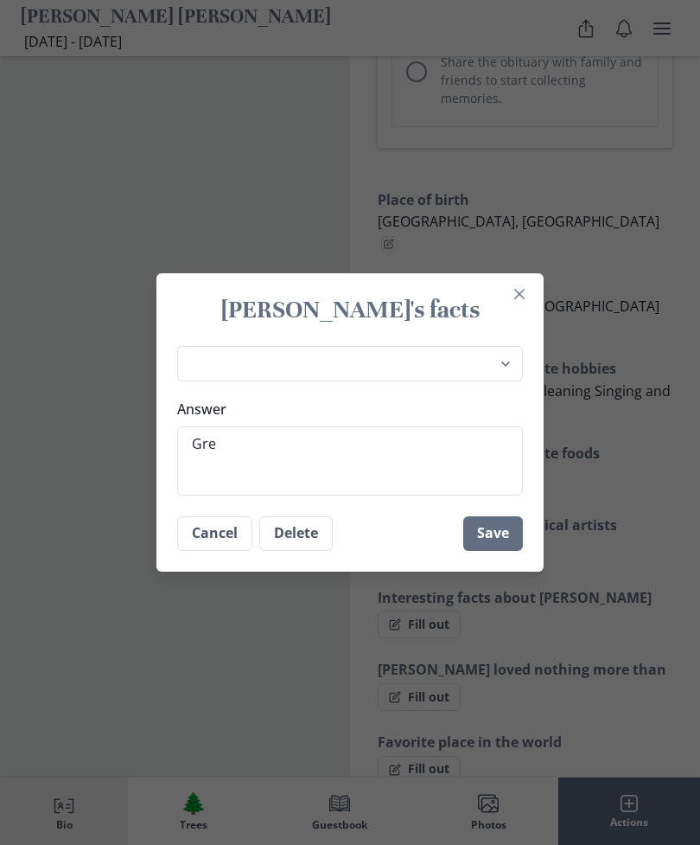
type textarea "Gree"
type textarea "x"
type textarea "Greens"
type textarea "x"
type textarea "Greens"
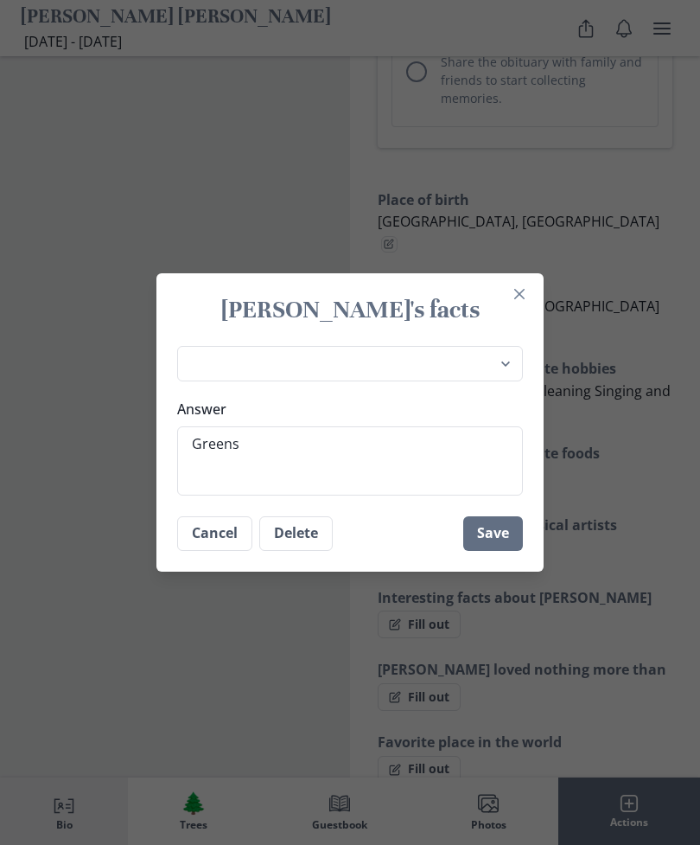
type textarea "x"
type textarea "Greens Po"
type textarea "x"
type textarea "Greens Pota"
type textarea "x"
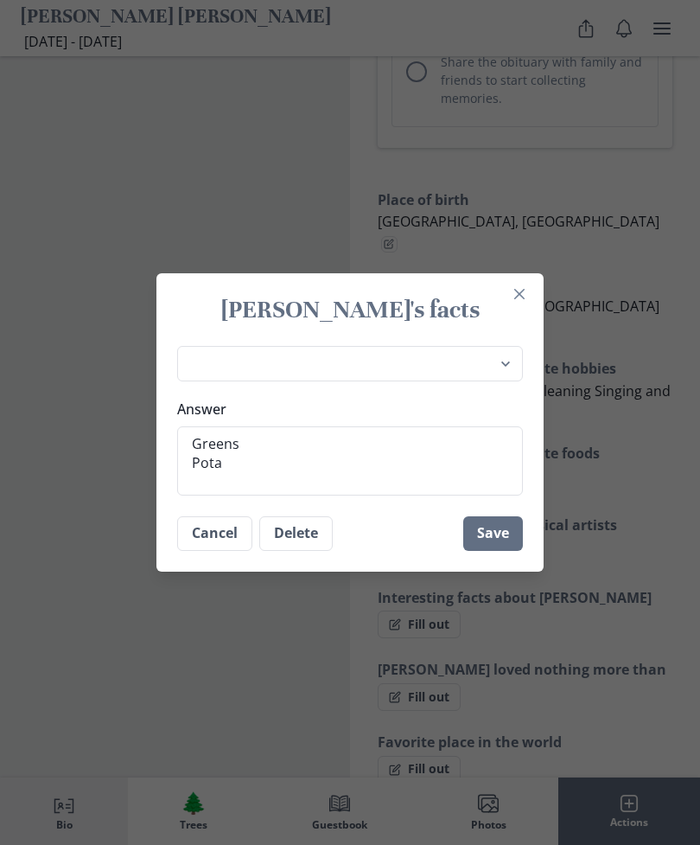
type textarea "Greens Potat"
type textarea "x"
type textarea "Greens Potato"
type textarea "x"
type textarea "Greens Potato S"
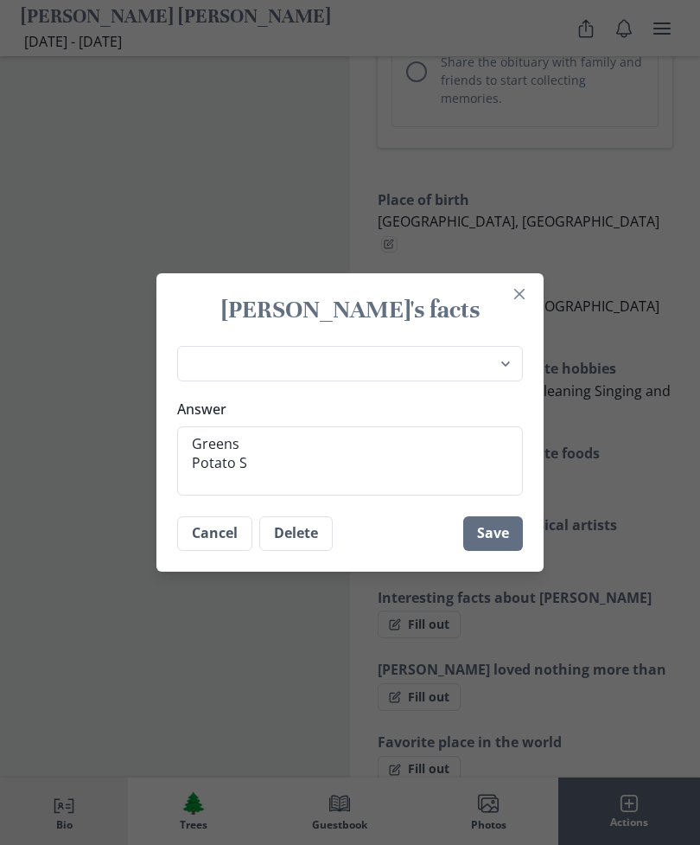
type textarea "x"
type textarea "Greens Potato Sa"
type textarea "x"
type textarea "Greens Potato [PERSON_NAME]"
type textarea "x"
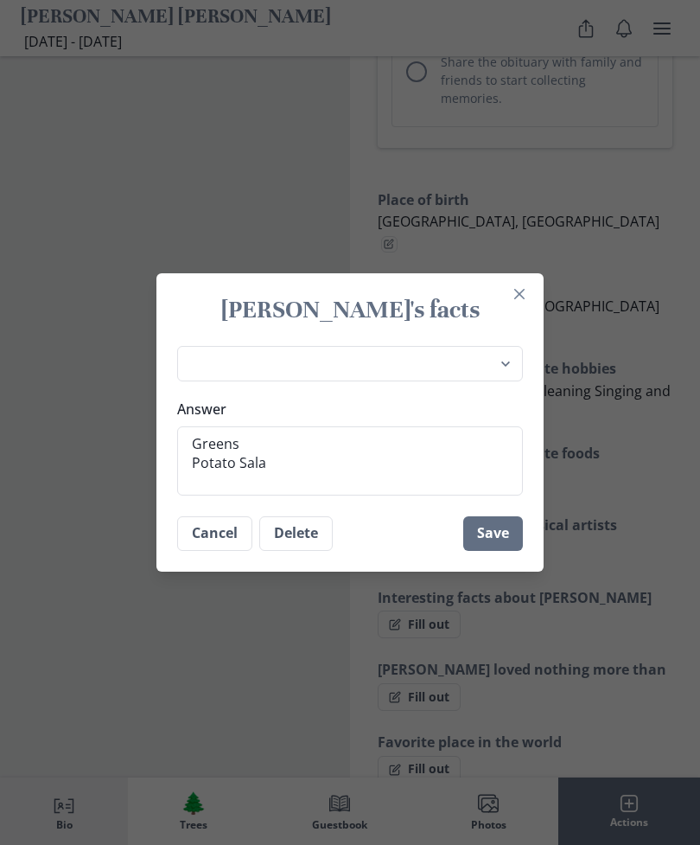
type textarea "Greens Potato Salad"
type textarea "x"
type textarea "Greens Potato Salad"
type textarea "x"
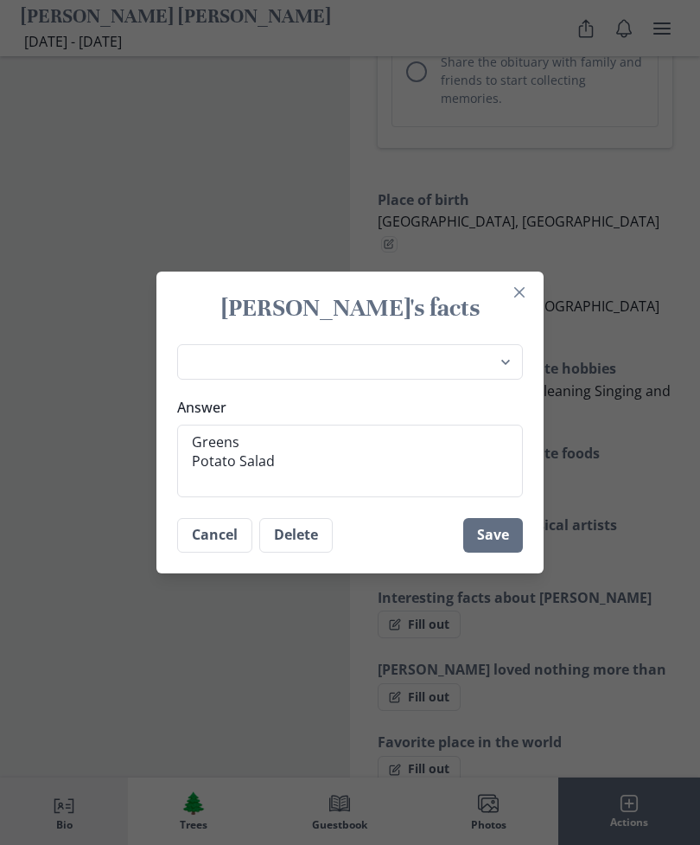
type textarea "Greens Potato Salad H"
type textarea "x"
type textarea "Greens Potato Salad Hs"
type textarea "x"
type textarea "Greens Potato Salad H"
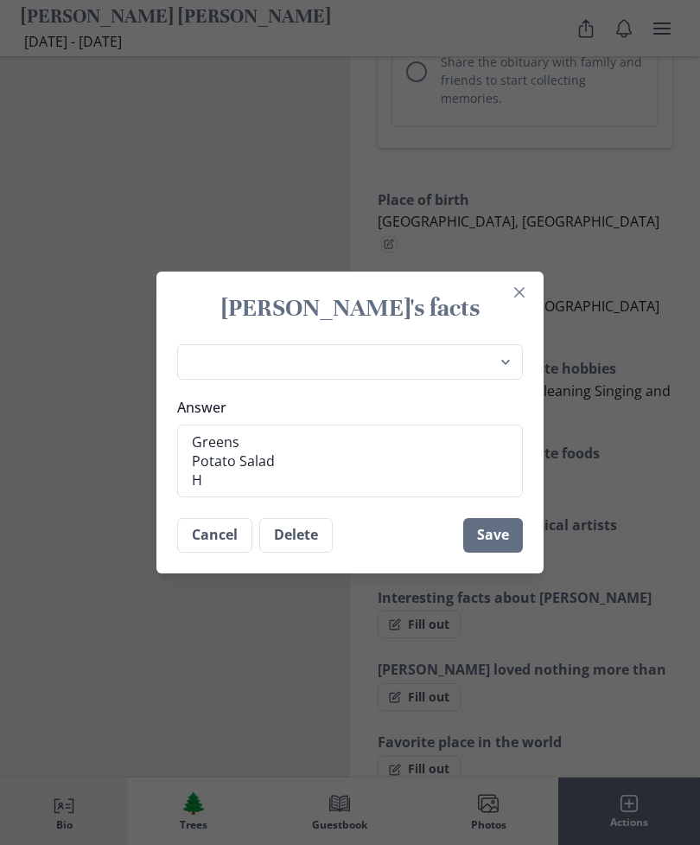
type textarea "x"
type textarea "Greens Potato Salad Ham"
type textarea "x"
type textarea "Greens Potato Salad Ham"
type textarea "x"
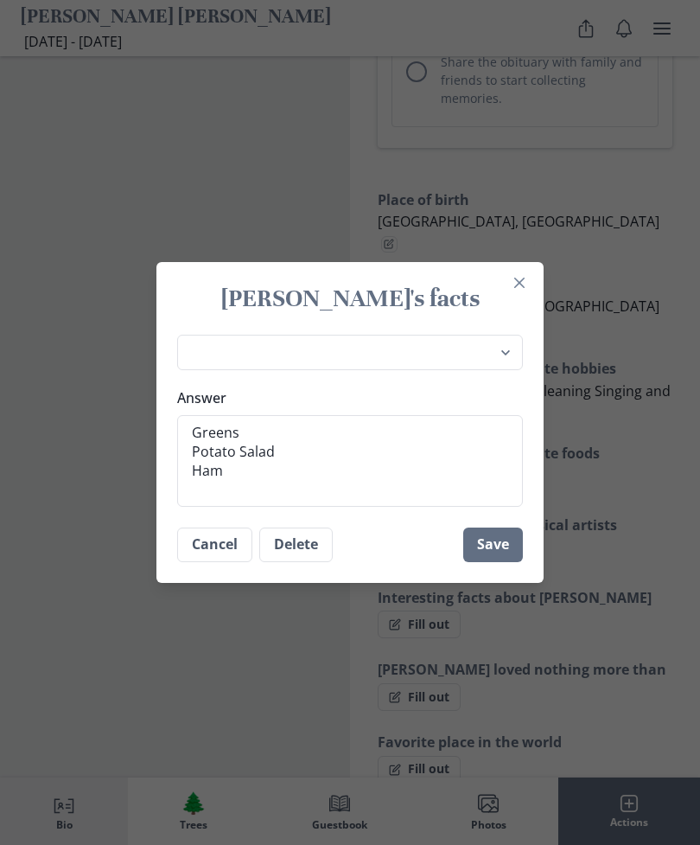
type textarea "Greens Potato Salad Ham D"
type textarea "x"
type textarea "Greens Potato Salad Ham Dr"
type textarea "x"
type textarea "Greens Potato Salad Ham Dre"
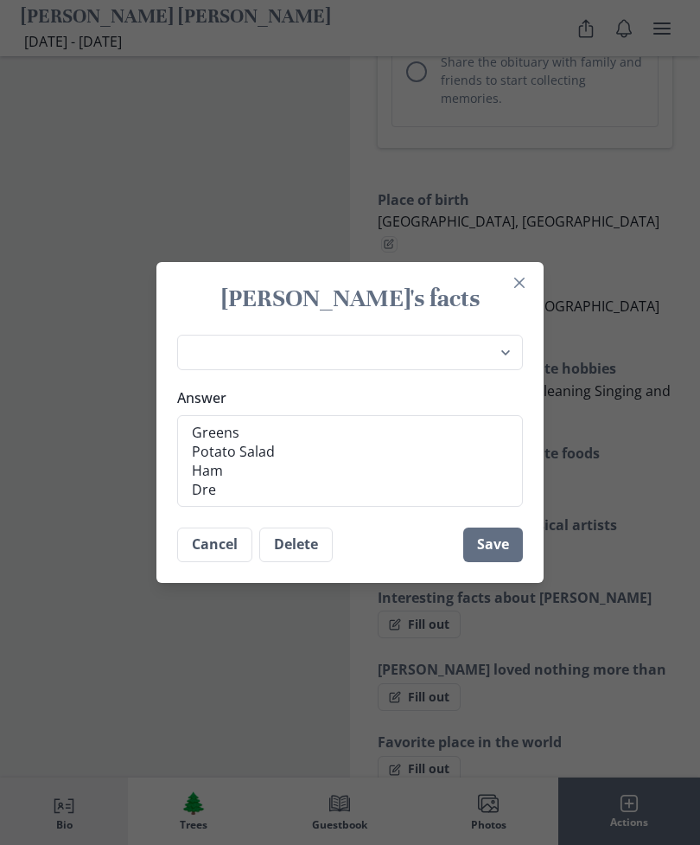
type textarea "x"
type textarea "Greens Potato Salad Ham D"
type textarea "x"
type textarea "Greens Potato Salad Ham Dr"
type textarea "x"
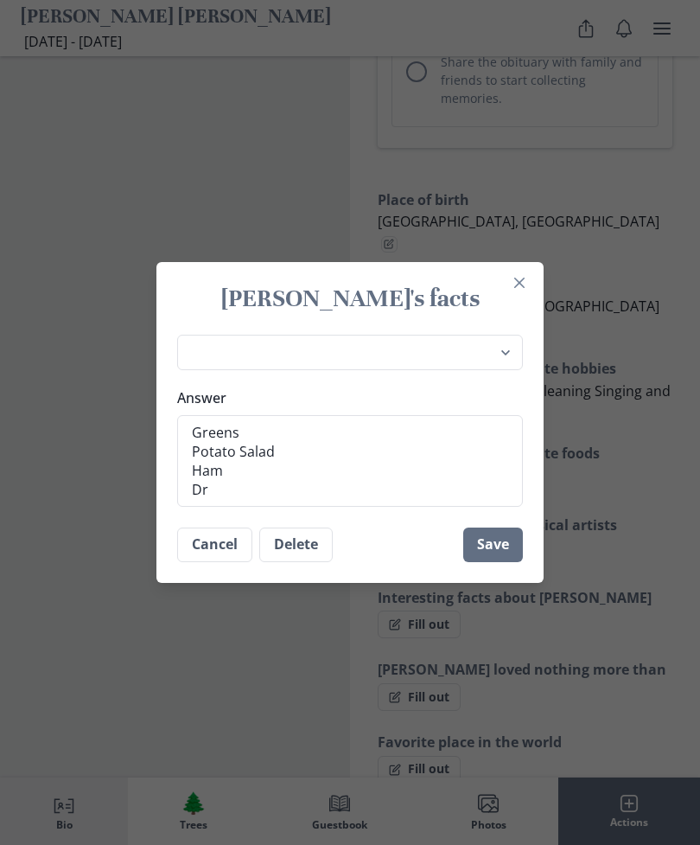
type textarea "Greens Potato Salad Ham Dre"
type textarea "x"
type textarea "Greens Potato Salad Ham Dres"
type textarea "x"
type textarea "Greens Potato Salad Ham Dresi"
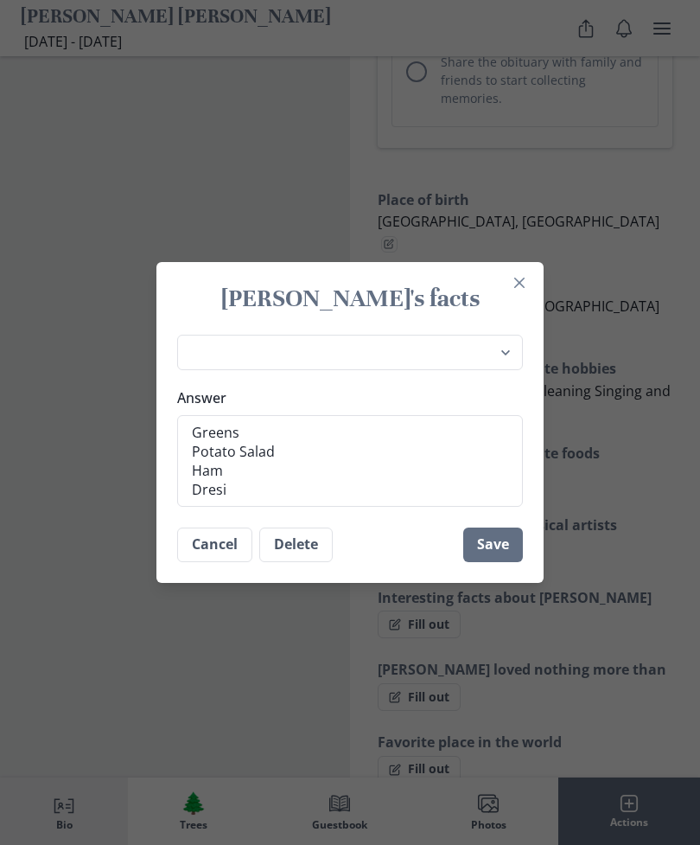
type textarea "x"
type textarea "Greens Potato Salad Ham Dresid"
type textarea "x"
type textarea "Greens Potato Salad Ham Dress"
type textarea "x"
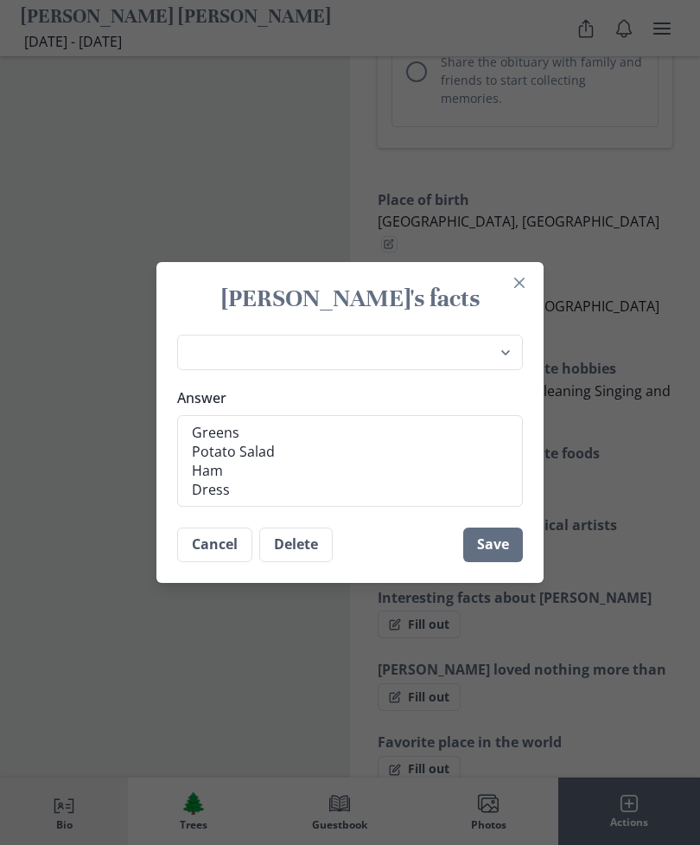
type textarea "Greens Potato Salad Ham Dress g"
type textarea "x"
type textarea "Greens Potato Salad Ham Dress"
type textarea "x"
type textarea "Greens Potato Salad Ham Dress"
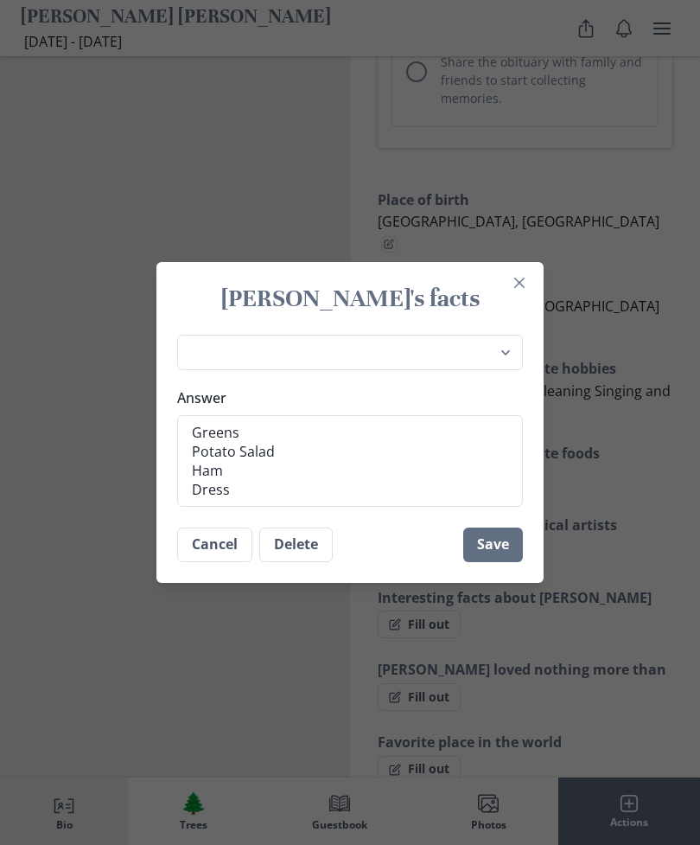
type textarea "x"
type textarea "Greens Potato Salad Ham Dressi"
type textarea "x"
type textarea "Greens Potato Salad Ham Dressin"
type textarea "x"
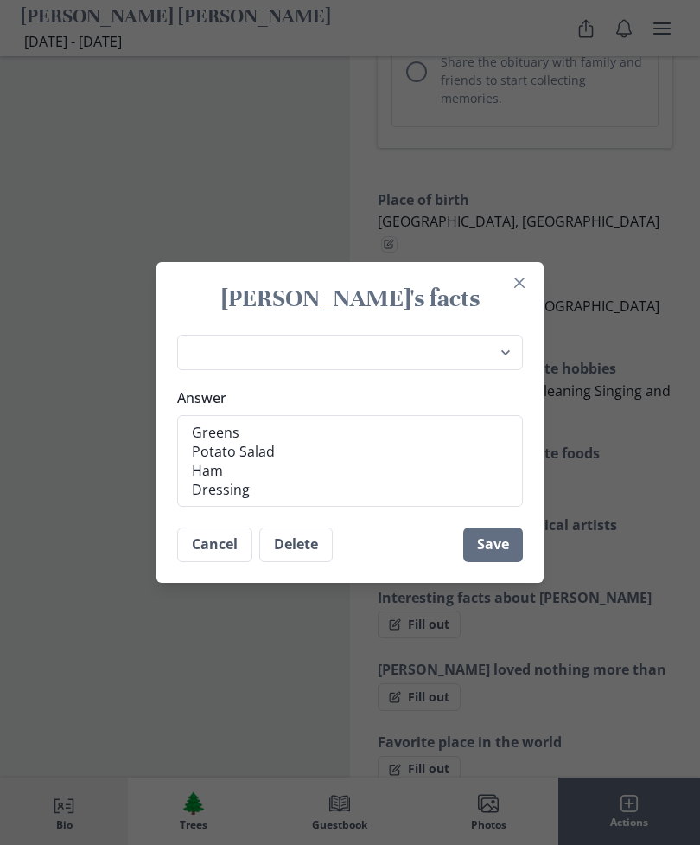
type textarea "Greens Potato Salad Ham Dressing"
type textarea "x"
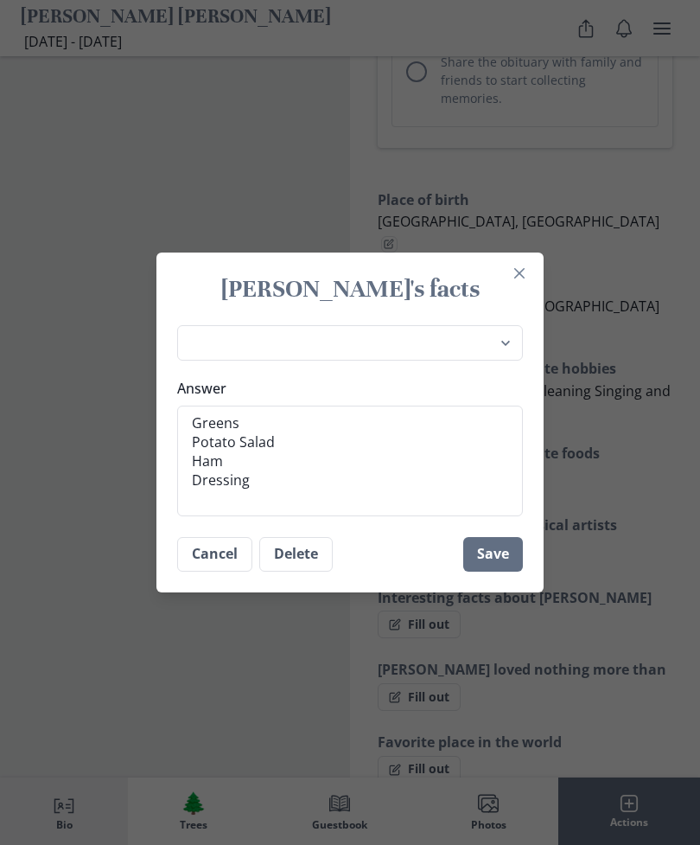
type textarea "Greens Potato Salad Ham Dressing S"
type textarea "x"
type textarea "Greens Potato Salad Ham Dressing St"
type textarea "x"
type textarea "Greens Potato Salad Ham Dressing Ste"
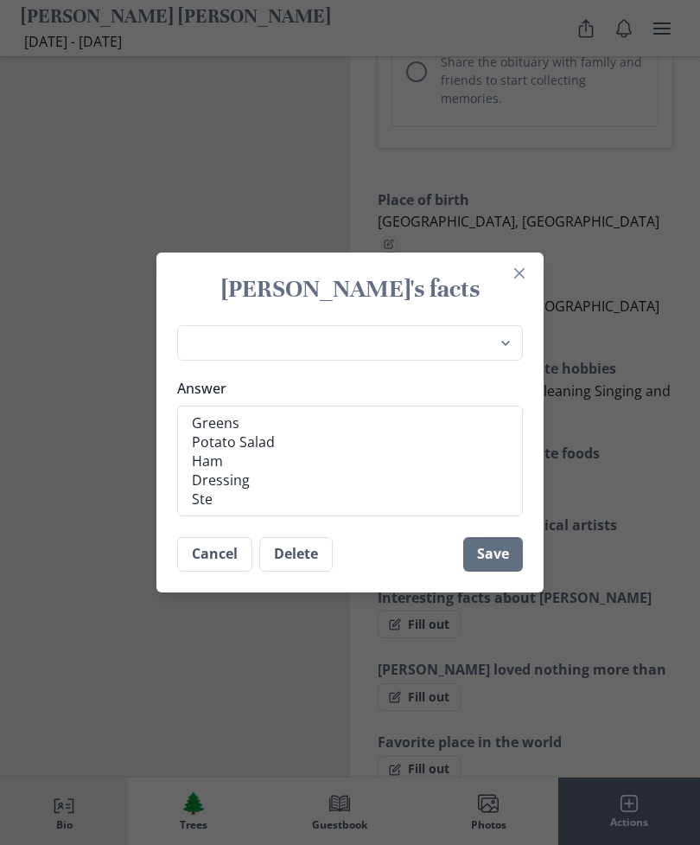
type textarea "x"
type textarea "Greens Potato Salad Ham Dressing Stea"
type textarea "x"
type textarea "Greens Potato Salad Ham Dressing Steak"
type textarea "x"
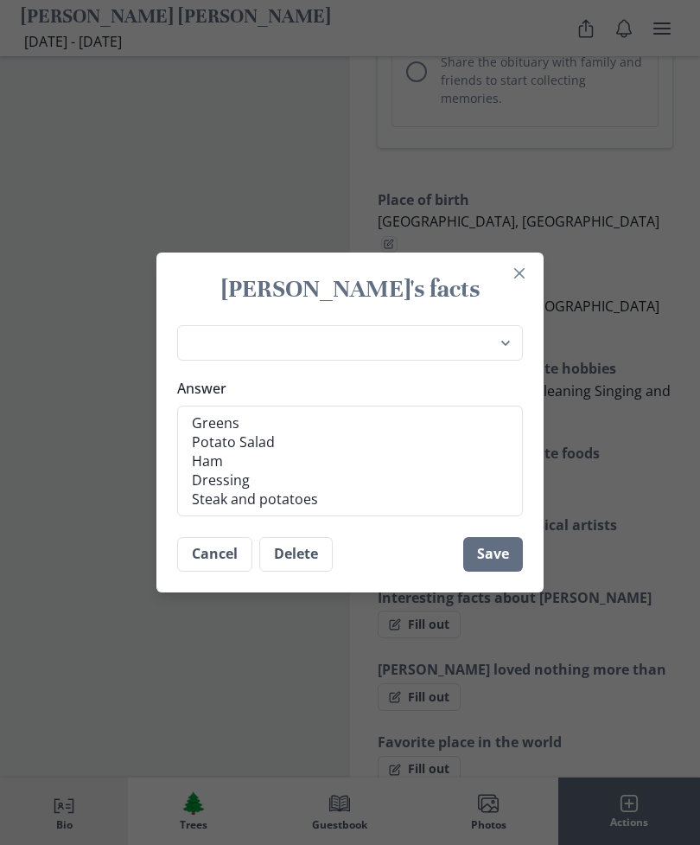
click at [502, 546] on button "Save" at bounding box center [493, 554] width 60 height 35
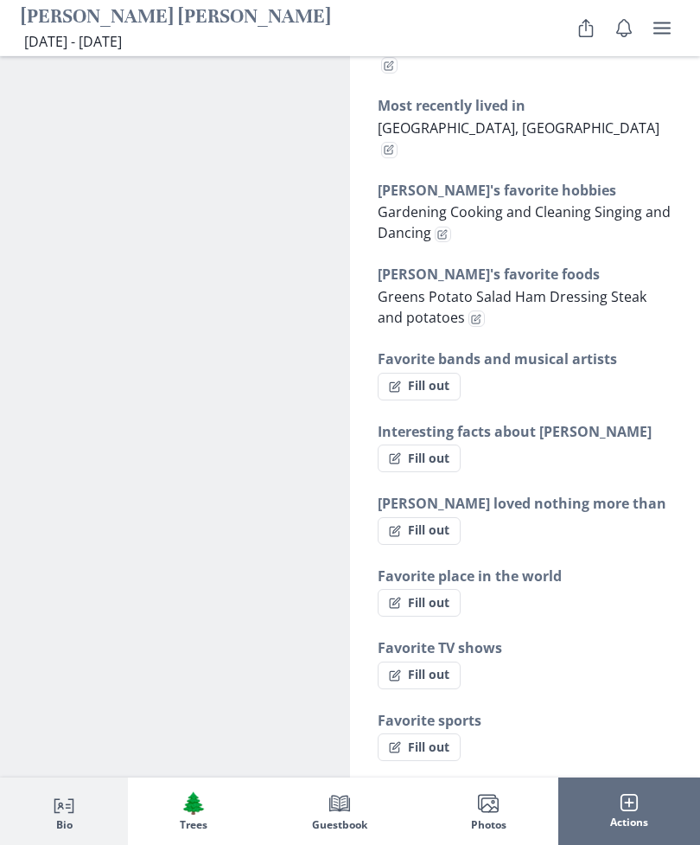
scroll to position [1517, 0]
click at [435, 517] on button "Fill out" at bounding box center [419, 531] width 83 height 28
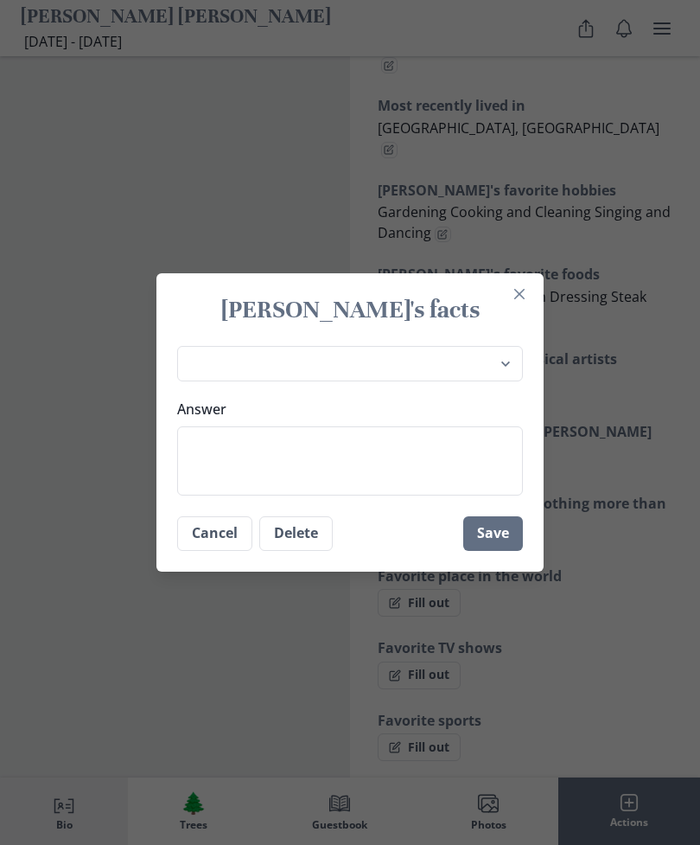
click at [401, 495] on textarea "Answer" at bounding box center [350, 460] width 346 height 69
click at [331, 471] on textarea "Her Children, grand children and great grandchildren" at bounding box center [350, 460] width 346 height 69
click at [296, 495] on textarea "Her Children, grand children and great grandchildren" at bounding box center [350, 460] width 346 height 69
click at [470, 472] on textarea "Her Children, grand children and great grandchildren" at bounding box center [350, 460] width 346 height 69
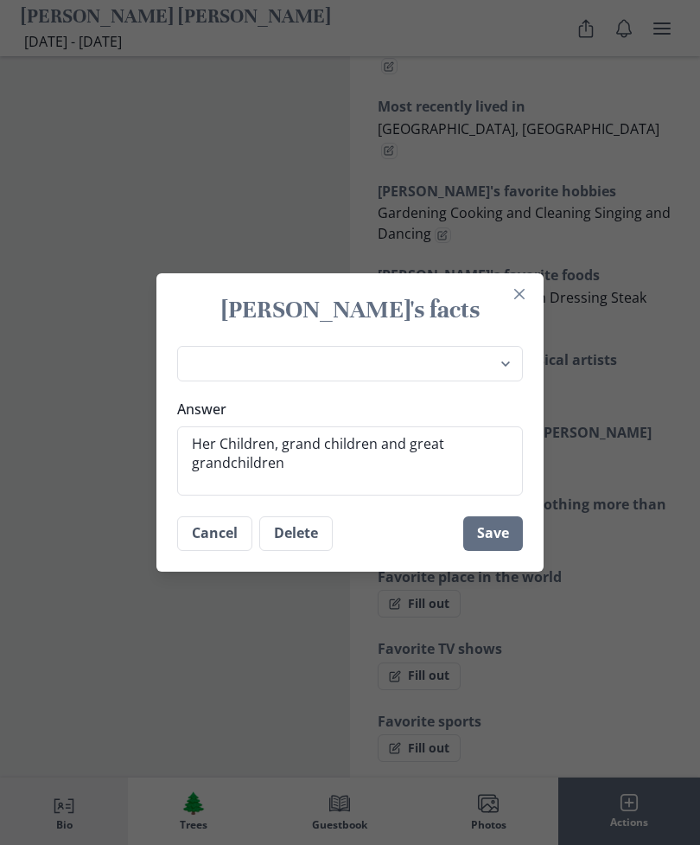
click at [317, 468] on textarea "Her Children, grand children and great grandchildren" at bounding box center [350, 460] width 346 height 69
click at [467, 481] on textarea "Her Children, grand children and great grandchildren" at bounding box center [350, 460] width 346 height 69
click at [329, 470] on textarea "Her Children, grand children and great grandchildren" at bounding box center [350, 460] width 346 height 69
click at [221, 461] on textarea "Her Children, grandchildren and great grandchildren" at bounding box center [350, 460] width 346 height 69
click at [397, 474] on textarea "Her Children, grandchildren and great grandchildren" at bounding box center [350, 460] width 346 height 69
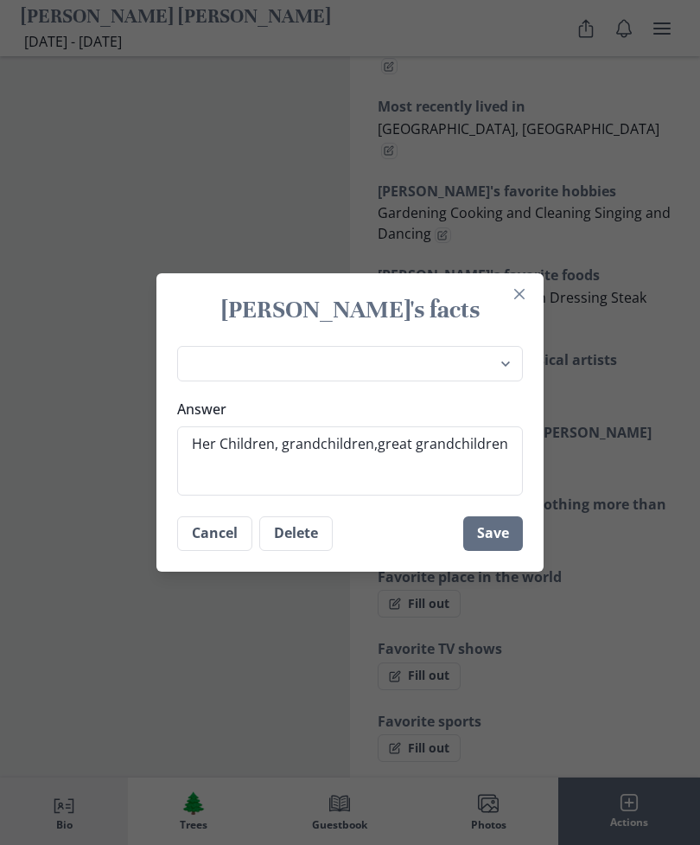
click at [511, 475] on textarea "Her Children, grandchildren,great grandchildren" at bounding box center [350, 460] width 346 height 69
click at [369, 479] on textarea "Her Children, grandchildren,great grandchildren" at bounding box center [350, 460] width 346 height 69
click at [504, 473] on textarea "Her Children, grandchildren, great grandchildren" at bounding box center [350, 460] width 346 height 69
click at [315, 470] on textarea "Her Children, grandchildren, great grandchildren" at bounding box center [350, 460] width 346 height 69
click at [404, 482] on textarea "Her Children, grand children, great grandchildren" at bounding box center [350, 460] width 346 height 69
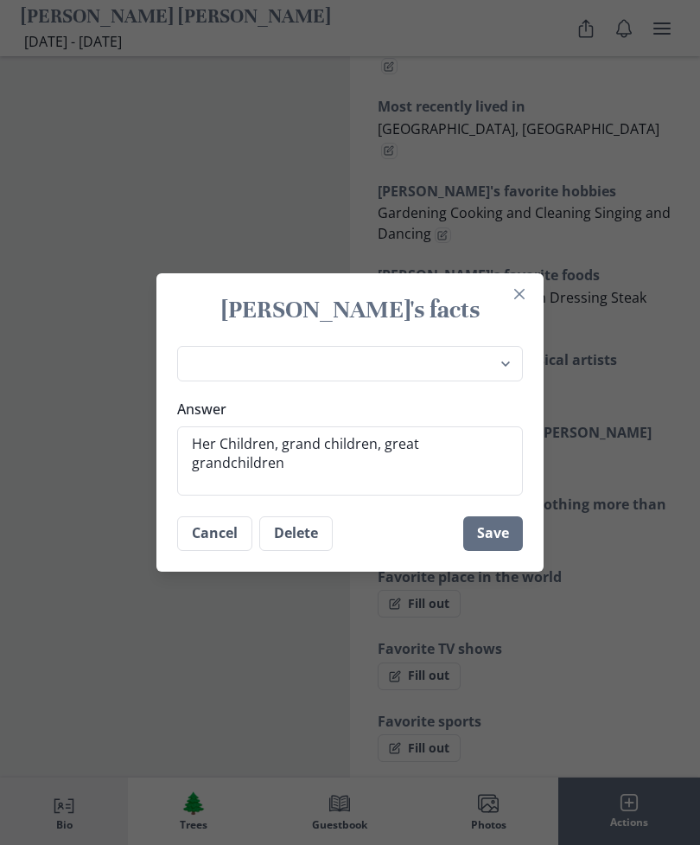
click at [399, 474] on textarea "Her Children, grand children, great grandchildren" at bounding box center [350, 460] width 346 height 69
click at [322, 495] on textarea "Her Children, grand children, great grandchildren" at bounding box center [350, 460] width 346 height 69
click at [291, 495] on textarea "Her Children, grand children, great grandchildren,and her" at bounding box center [350, 460] width 346 height 69
click at [387, 495] on textarea "Her Children, grand children, great grandchildren, and her" at bounding box center [350, 460] width 346 height 69
click at [230, 495] on textarea "Her Children, grand children, great grandchildren, and her mother and father" at bounding box center [350, 460] width 346 height 69
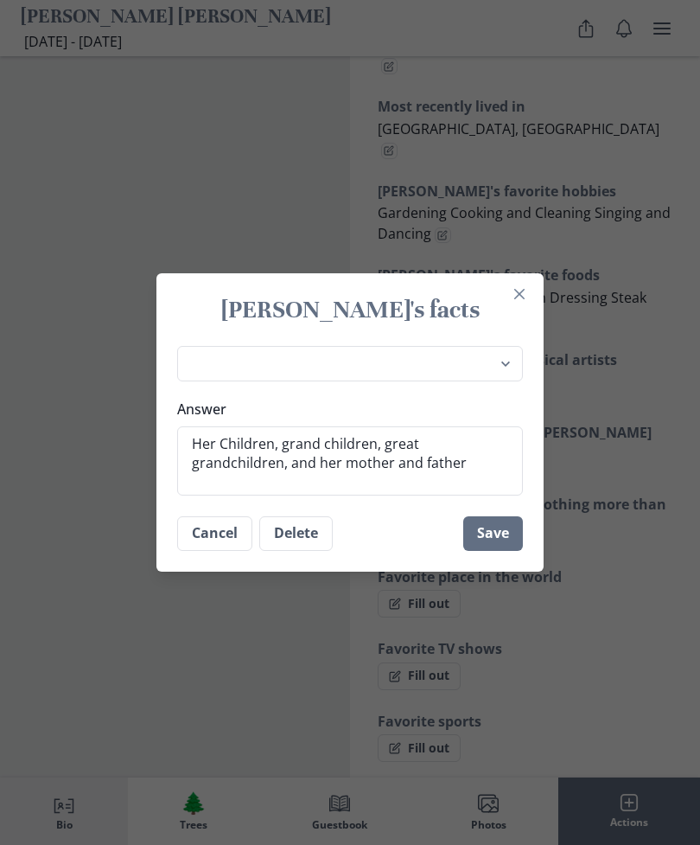
click at [284, 491] on textarea "Her Children, grand children, great grandchildren, and her mother and father" at bounding box center [350, 460] width 346 height 69
click at [232, 495] on textarea "Her Children, grand children, great grandchildren, and her mother and father" at bounding box center [350, 460] width 346 height 69
click at [502, 551] on button "Save" at bounding box center [493, 533] width 60 height 35
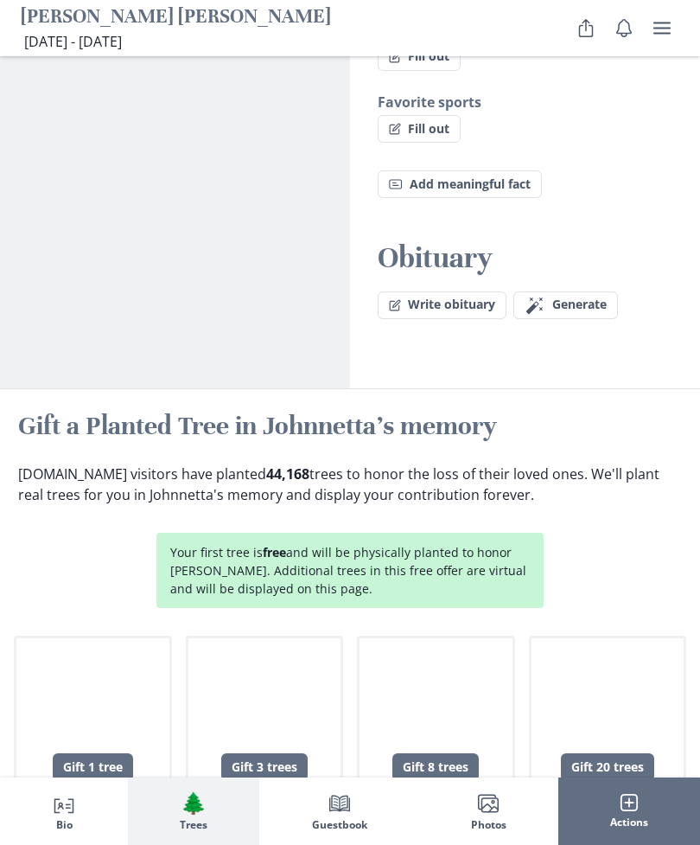
scroll to position [2147, 0]
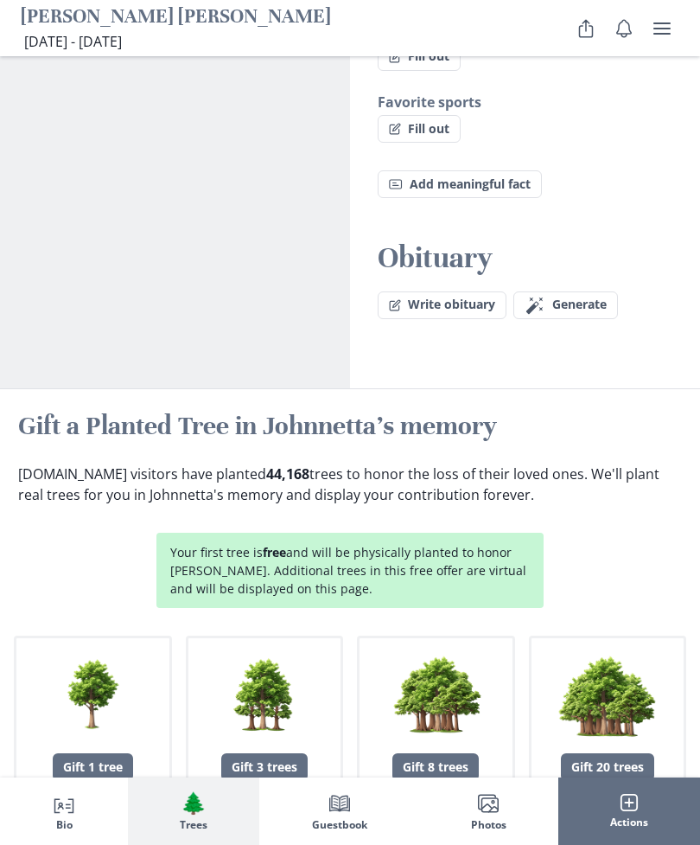
click at [471, 291] on button "Write obituary" at bounding box center [442, 305] width 129 height 28
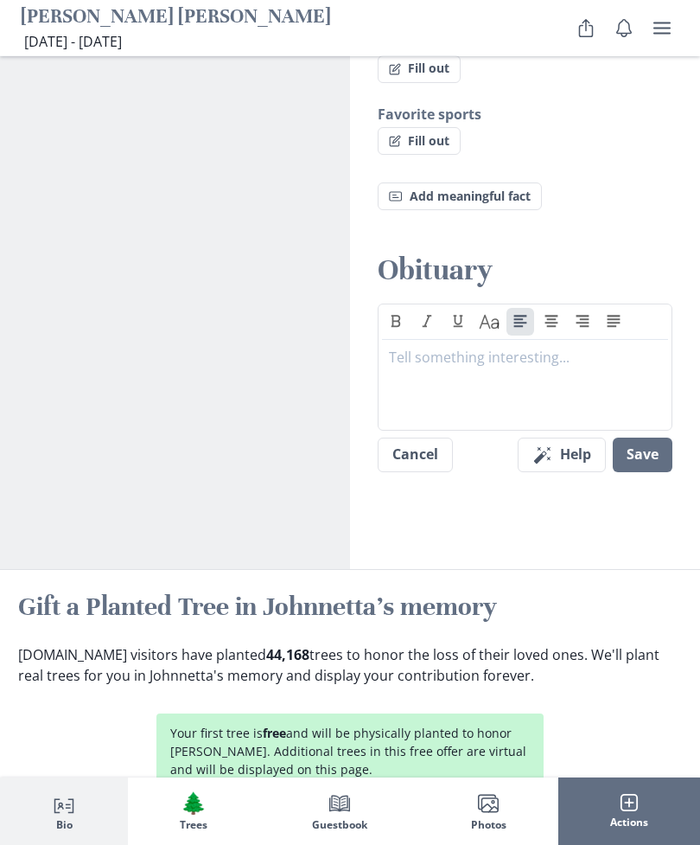
scroll to position [2128, 0]
